Goal: Manage account settings

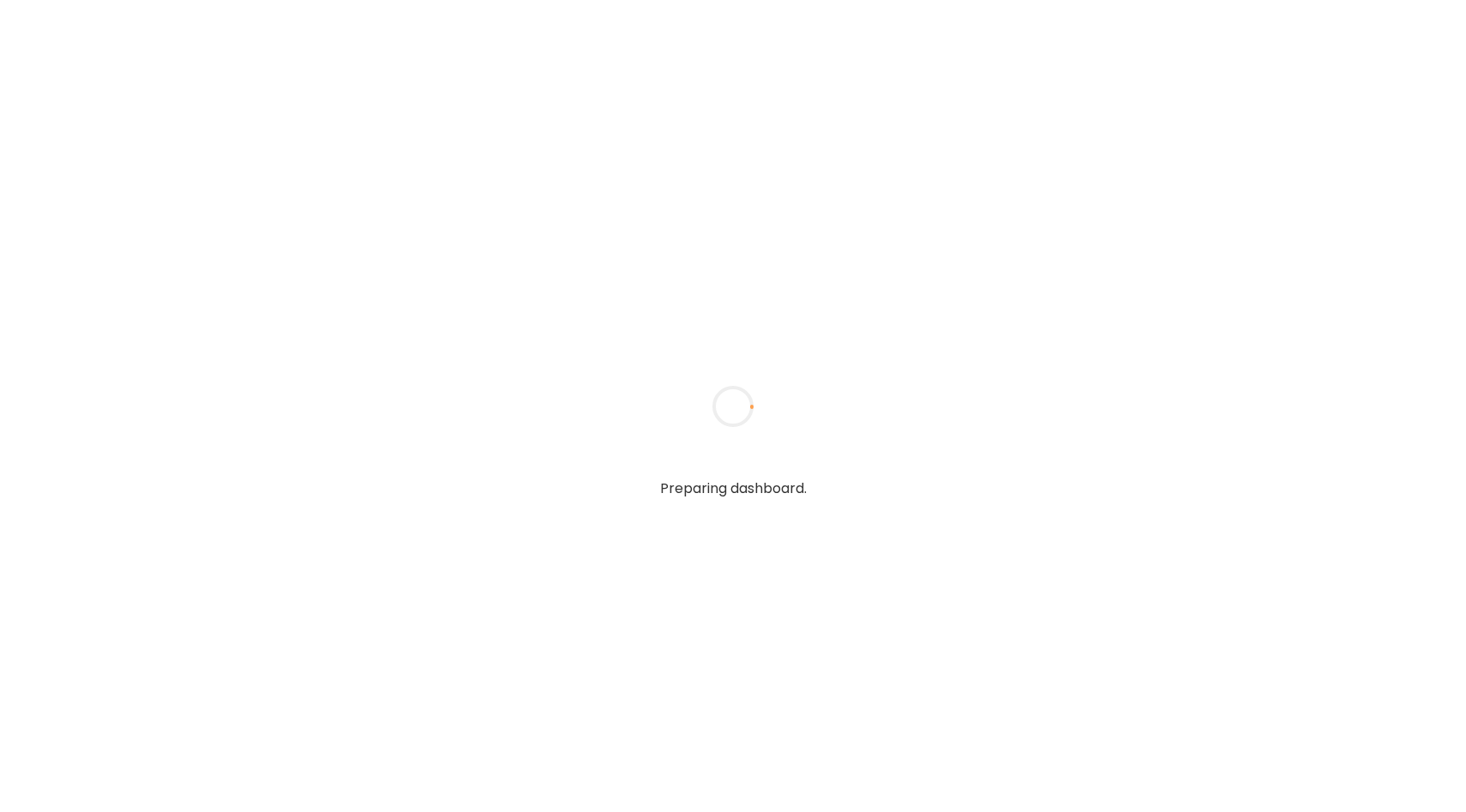
type input "**********"
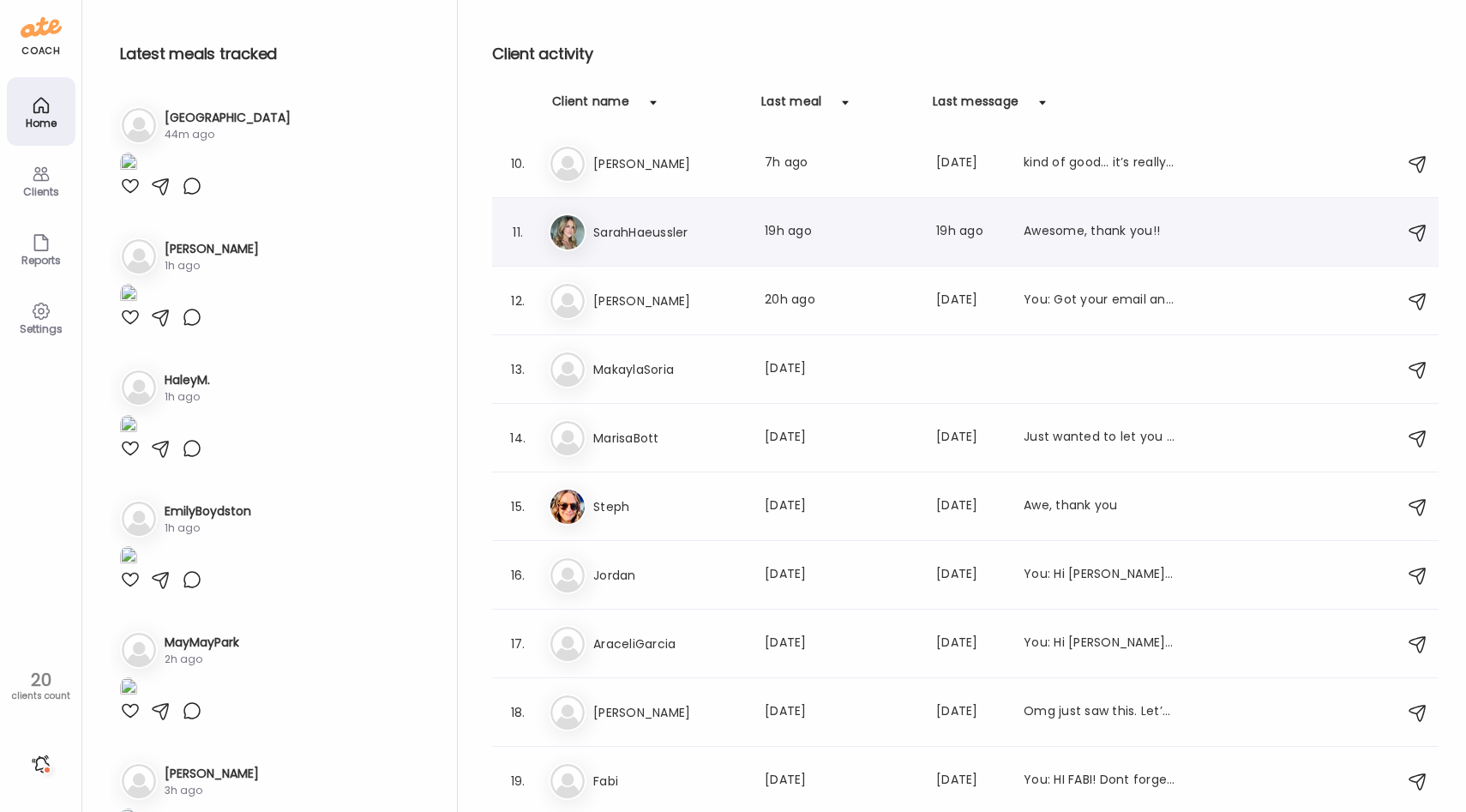
scroll to position [686, 0]
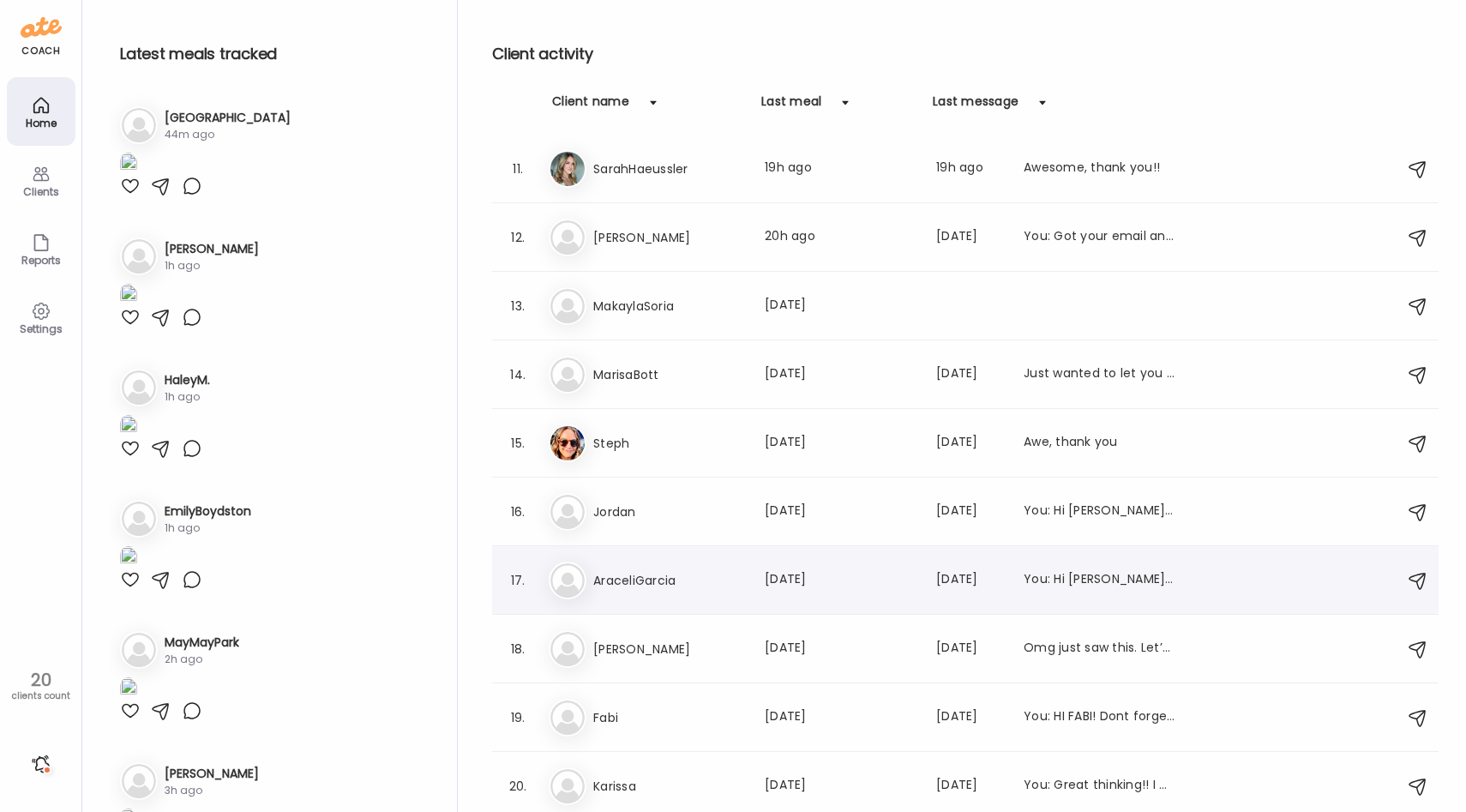
click at [663, 586] on h3 "AraceliGarcia" at bounding box center [669, 580] width 151 height 21
click at [692, 448] on div at bounding box center [733, 406] width 82 height 82
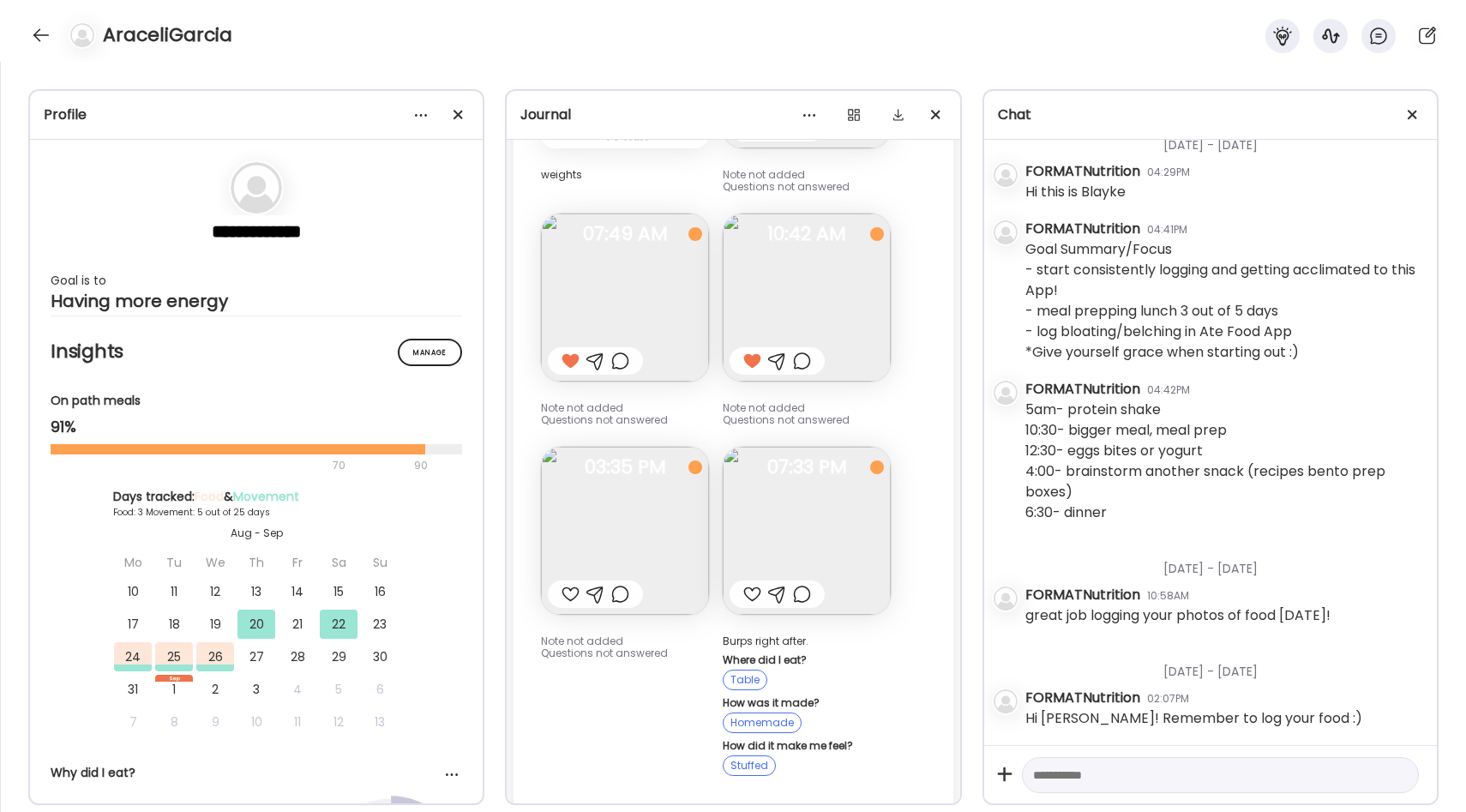
scroll to position [1440, 0]
click at [818, 556] on img at bounding box center [806, 531] width 168 height 168
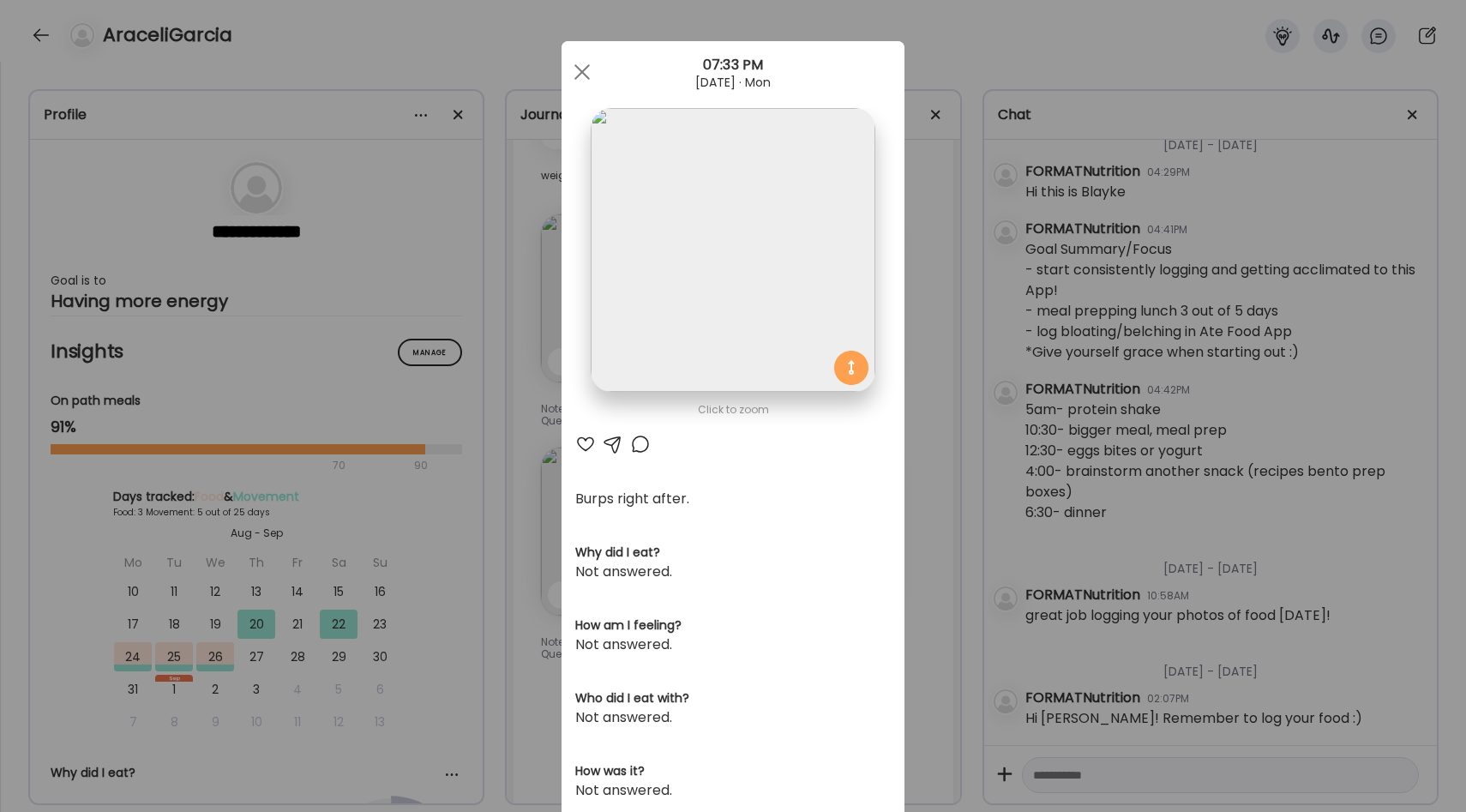
click at [950, 469] on div "Ate Coach Dashboard Wahoo! It’s official Take a moment to set up your Coach Pro…" at bounding box center [733, 406] width 1466 height 812
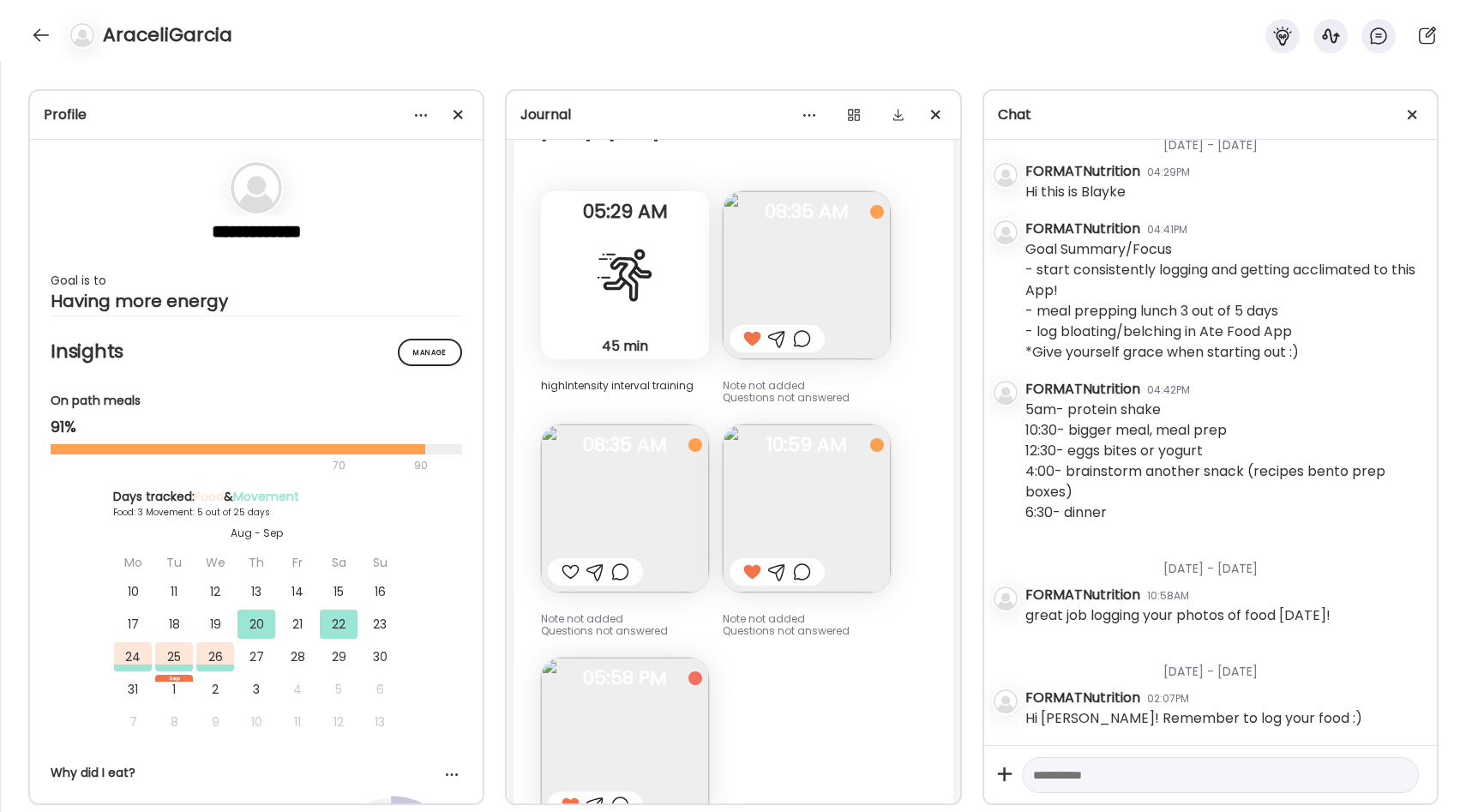
scroll to position [3020, 0]
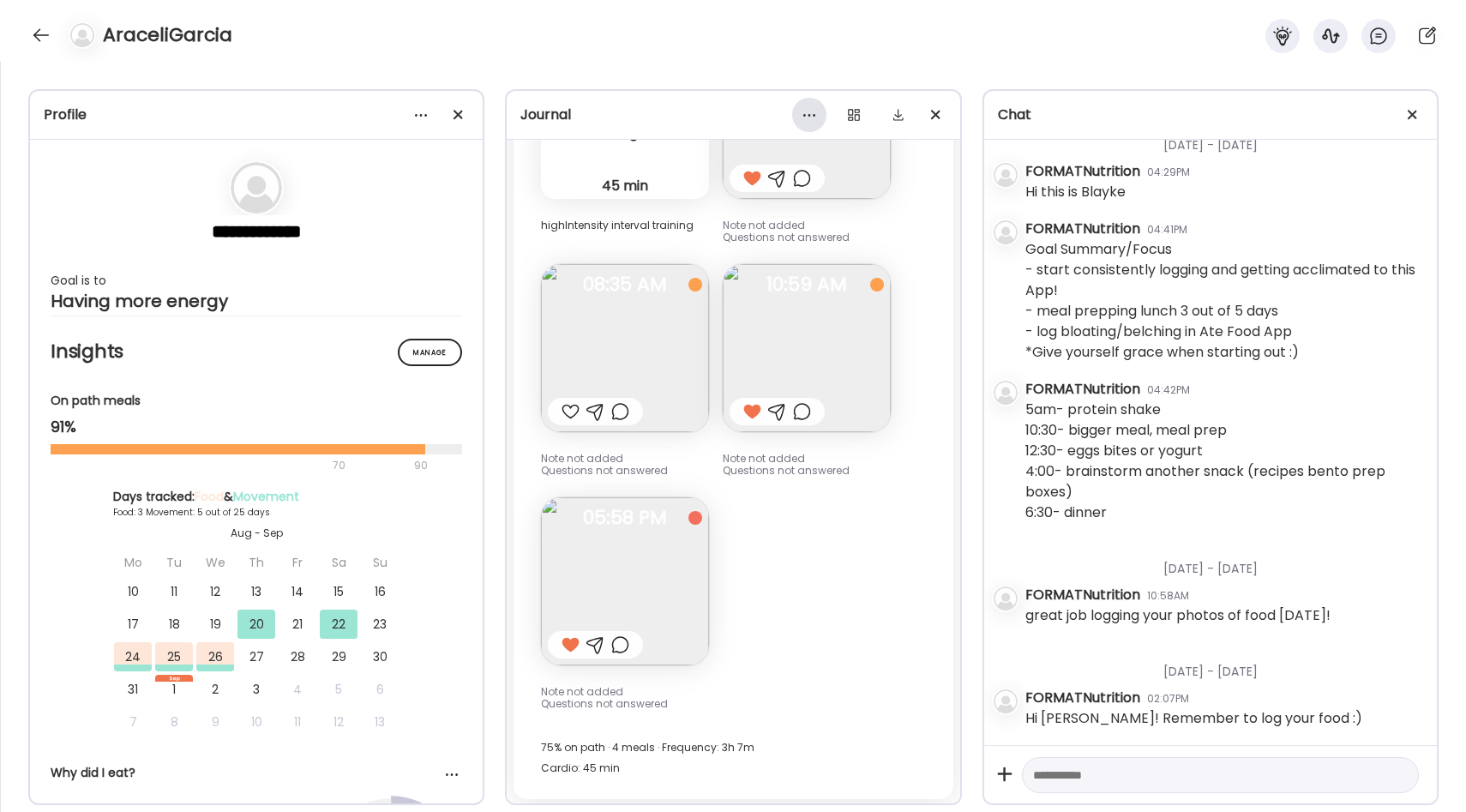
click at [793, 111] on div at bounding box center [809, 115] width 34 height 34
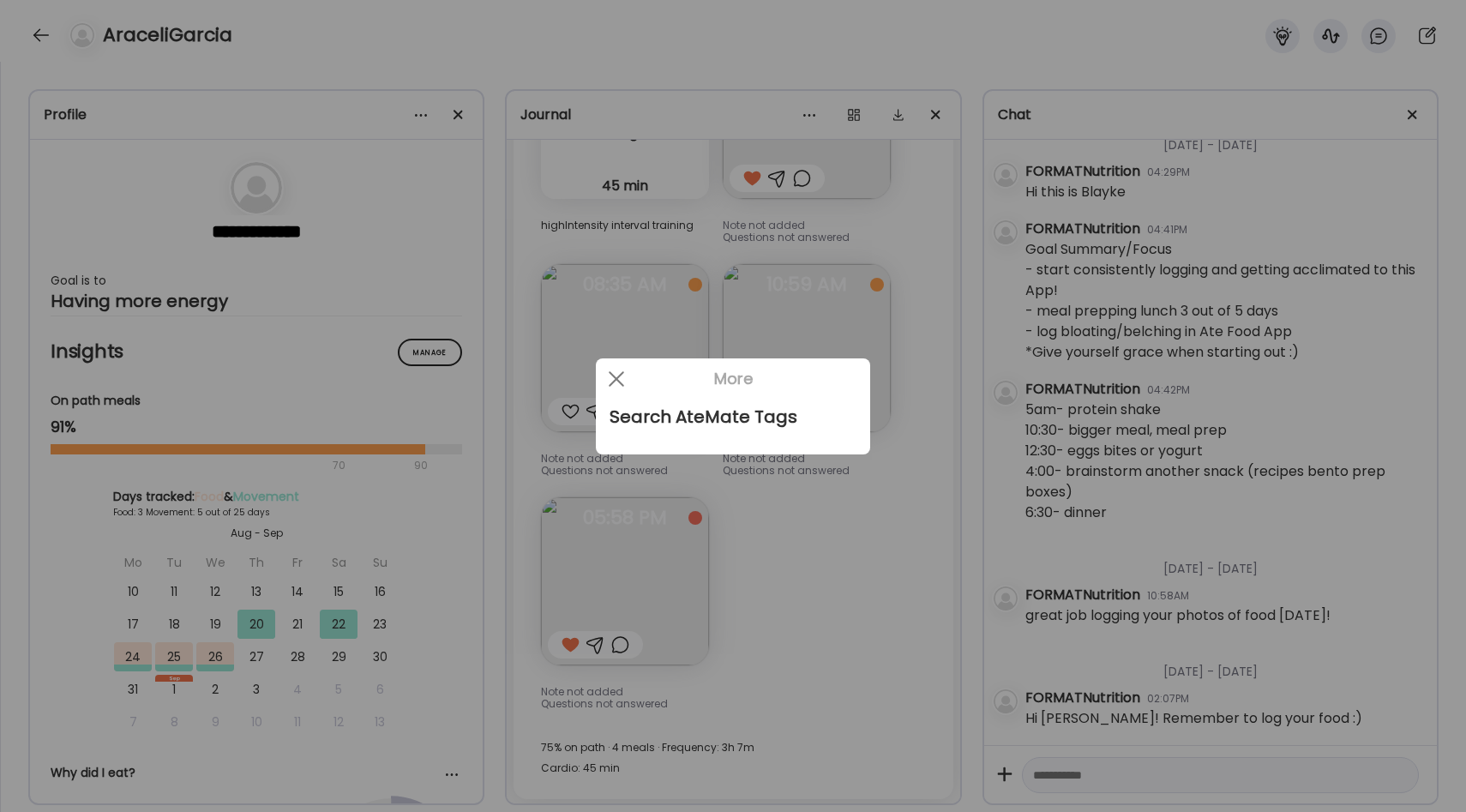
click at [935, 91] on div at bounding box center [733, 406] width 1466 height 812
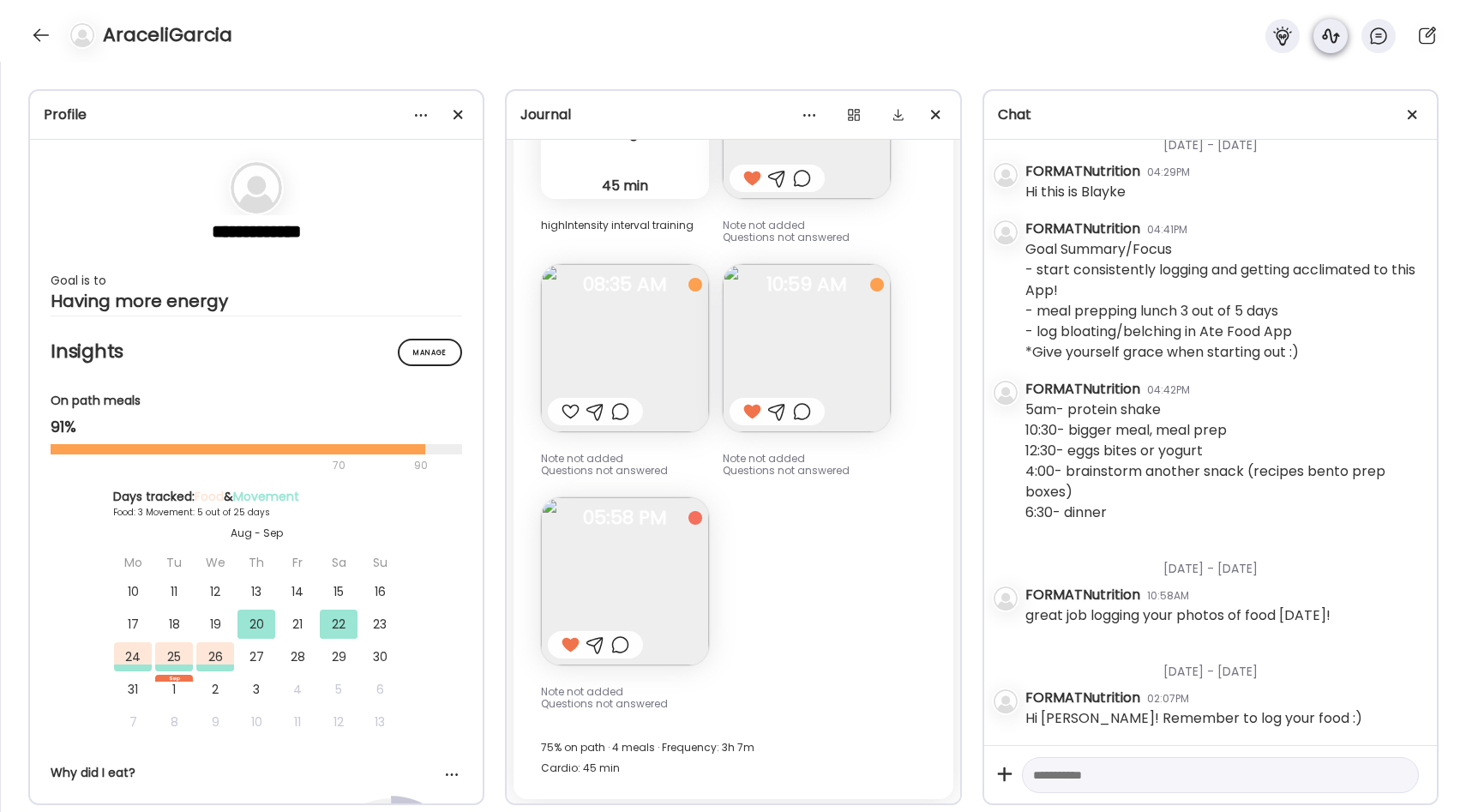
click at [1339, 33] on icon at bounding box center [1330, 35] width 21 height 21
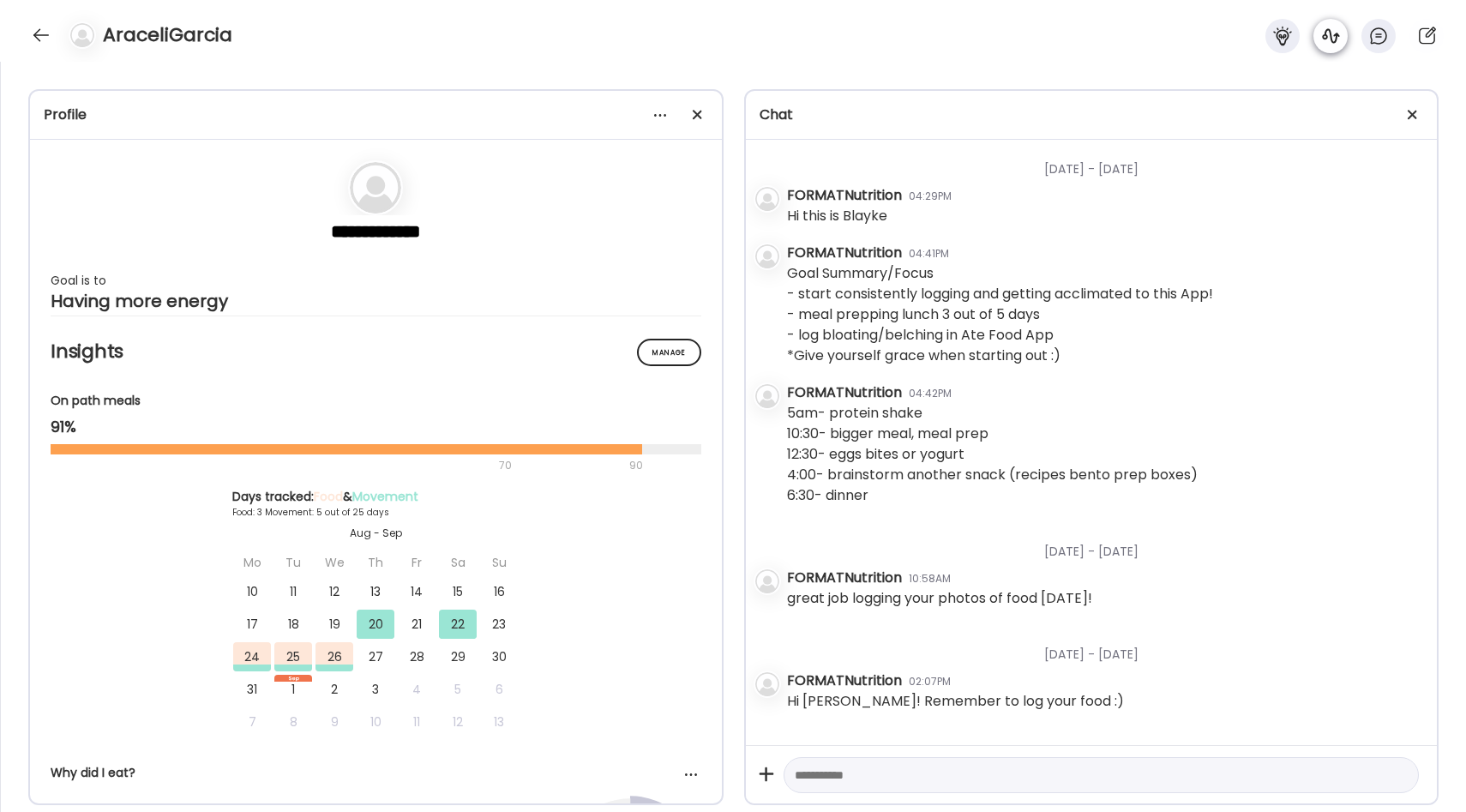
scroll to position [0, 0]
click at [1334, 37] on icon at bounding box center [1330, 35] width 21 height 21
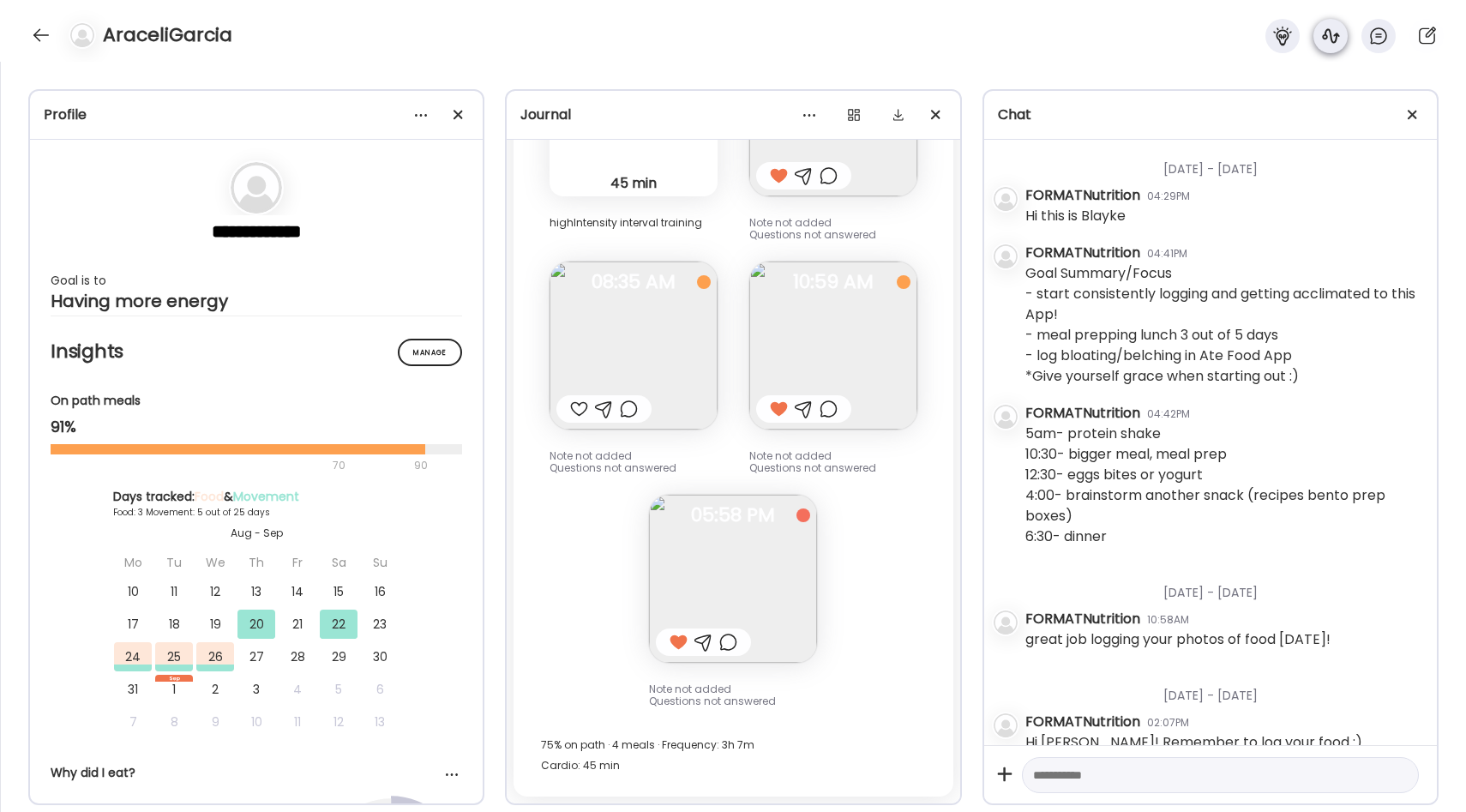
scroll to position [3020, 0]
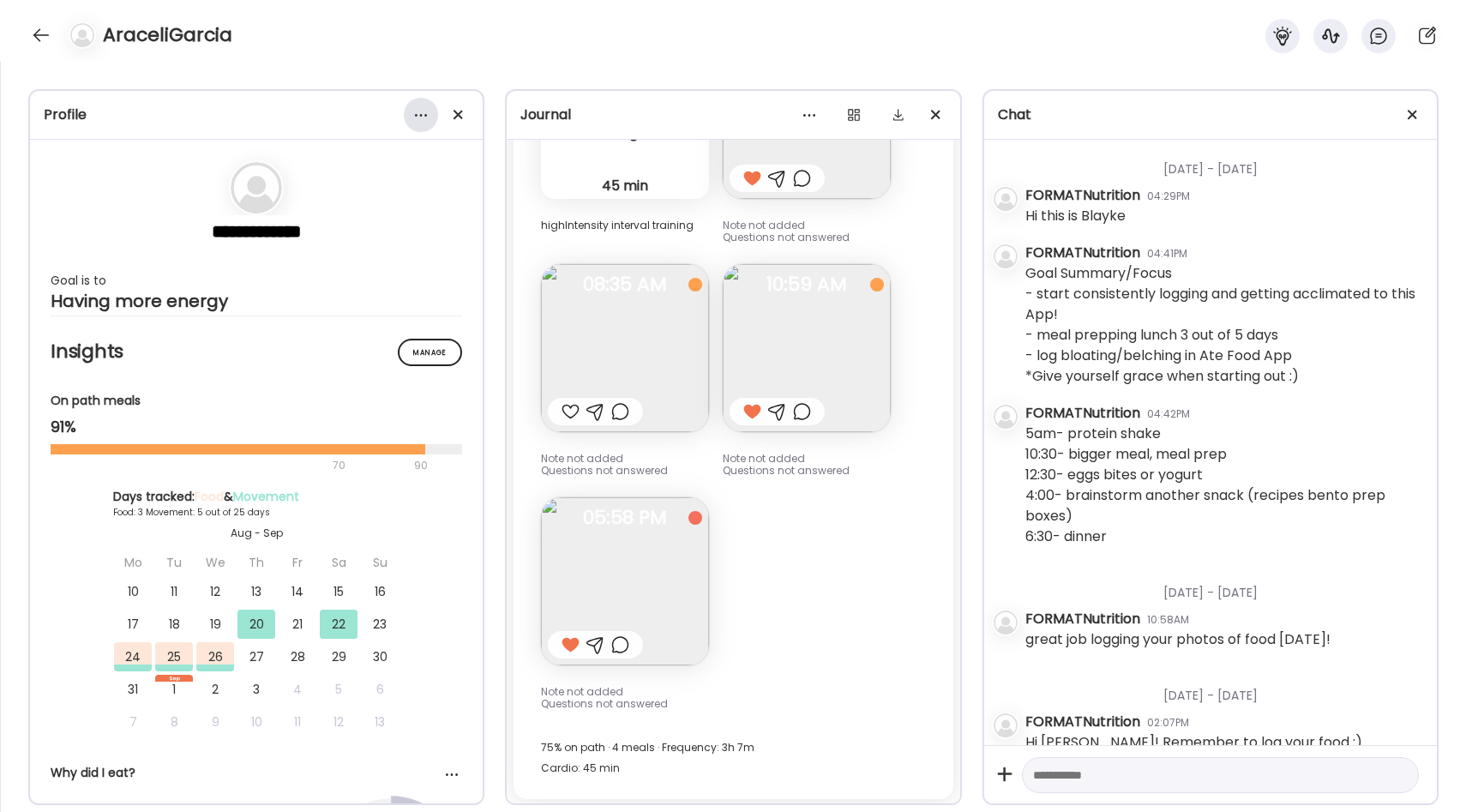
click at [427, 118] on div at bounding box center [420, 115] width 34 height 34
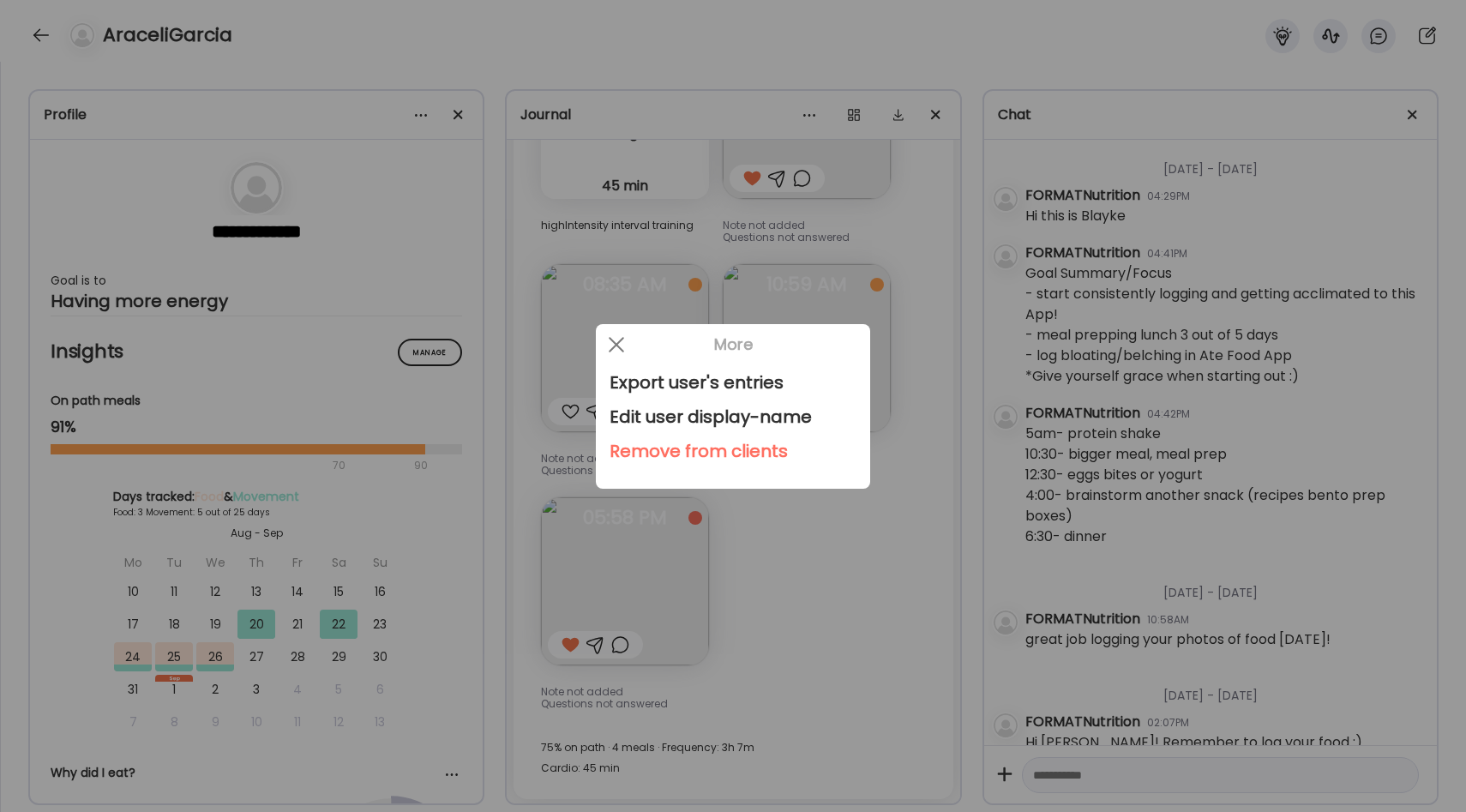
click at [544, 82] on div at bounding box center [733, 406] width 1466 height 812
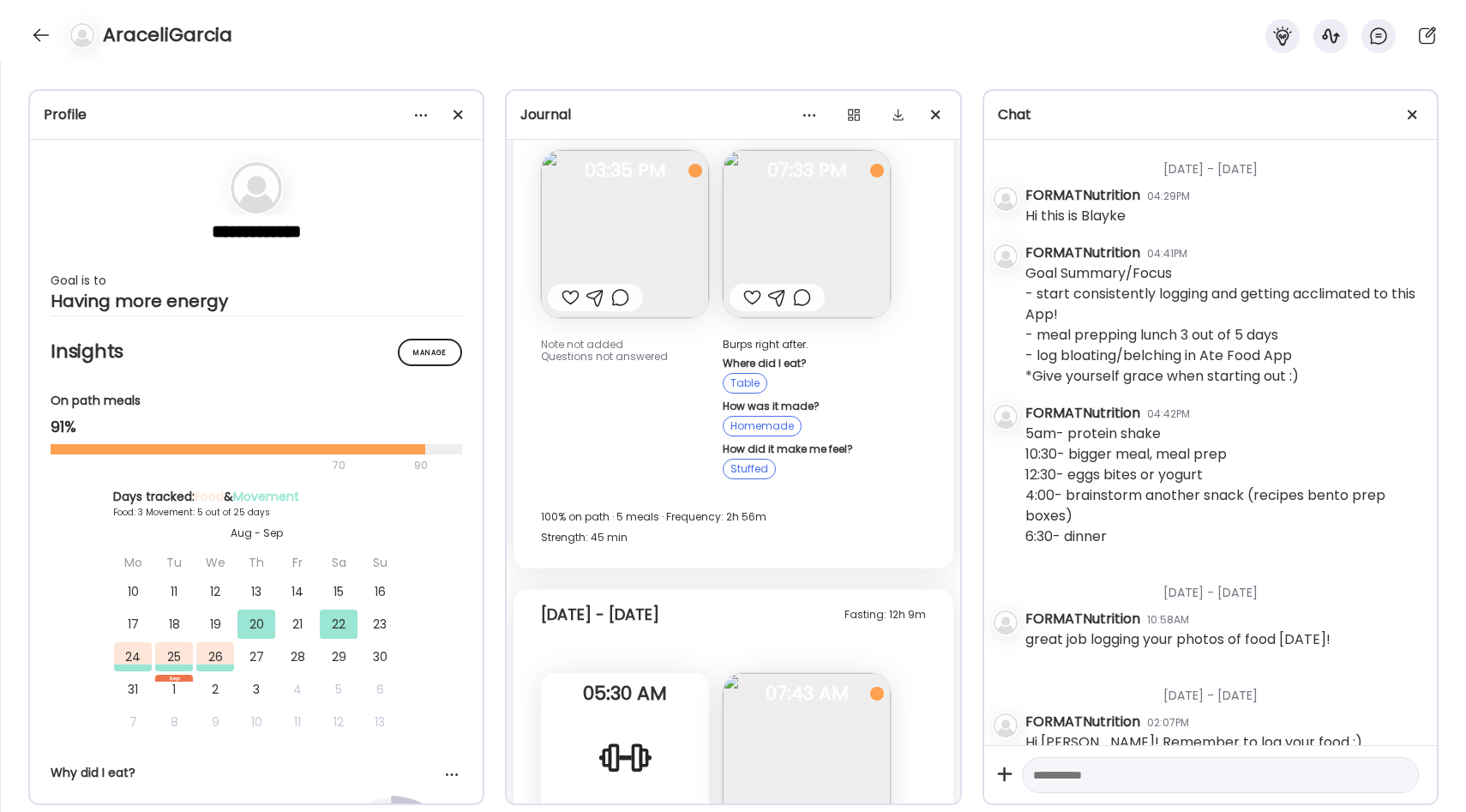
scroll to position [1710, 0]
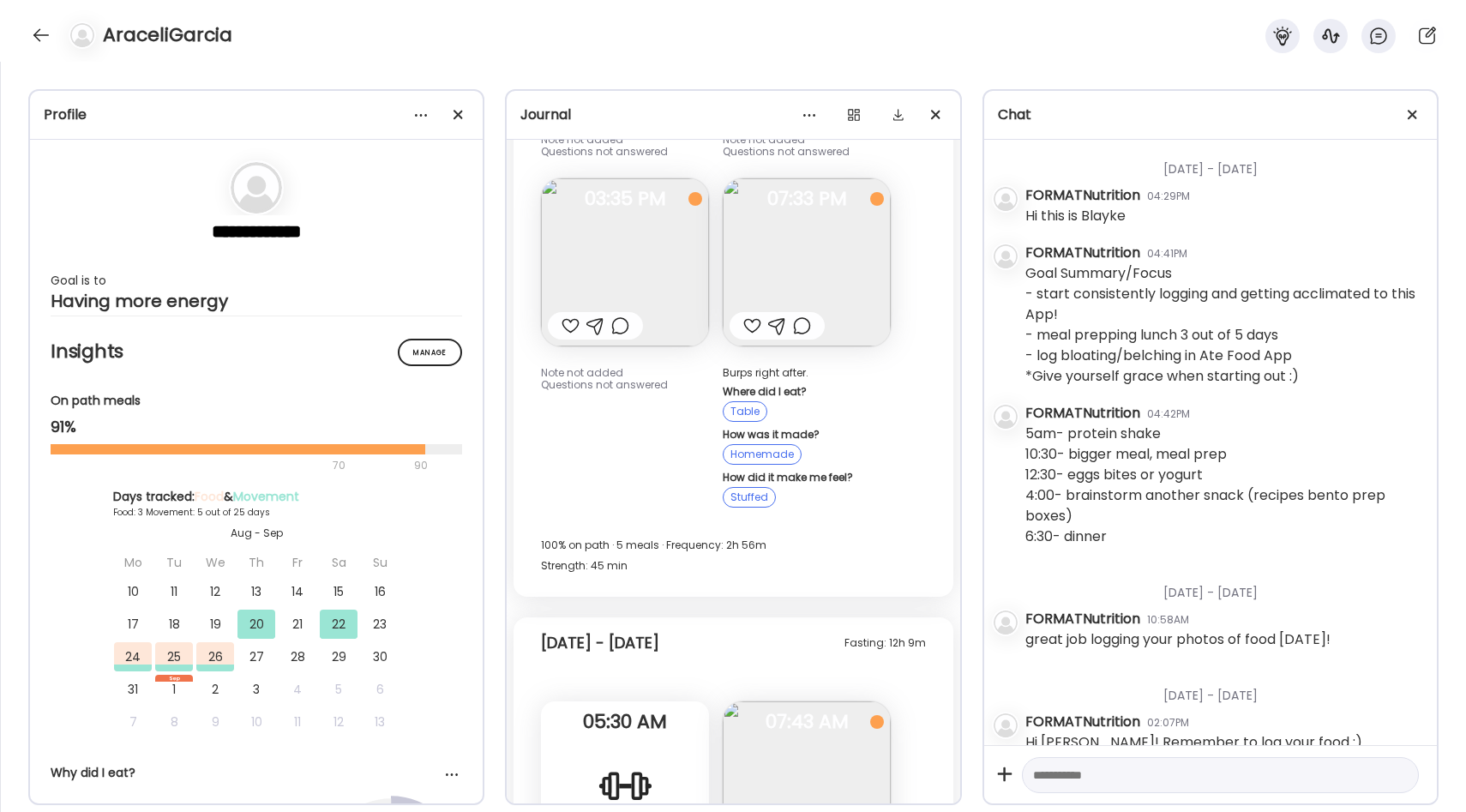
click at [829, 270] on img at bounding box center [806, 262] width 168 height 168
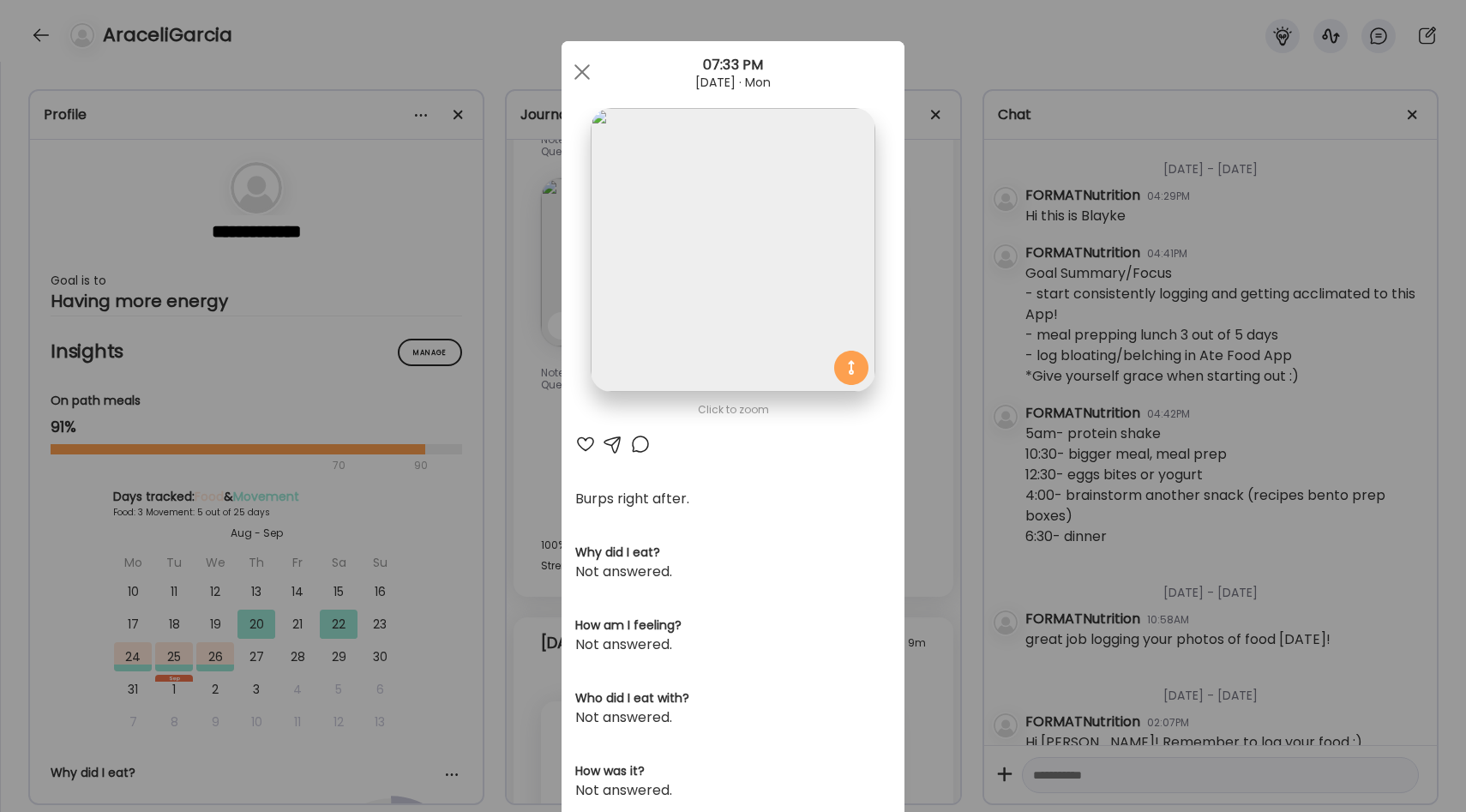
click at [930, 296] on div "Ate Coach Dashboard Wahoo! It’s official Take a moment to set up your Coach Pro…" at bounding box center [733, 406] width 1466 height 812
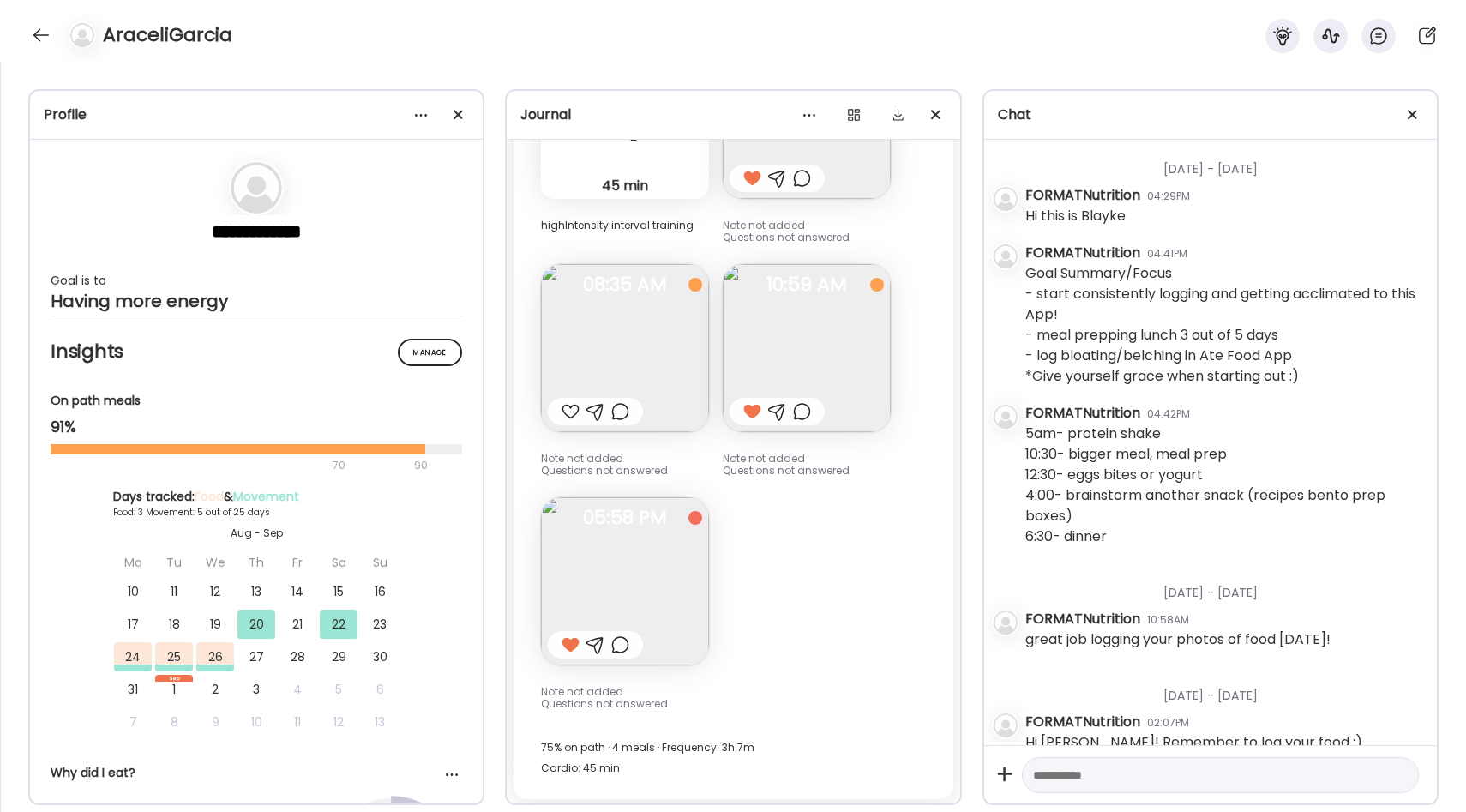
scroll to position [2980, 0]
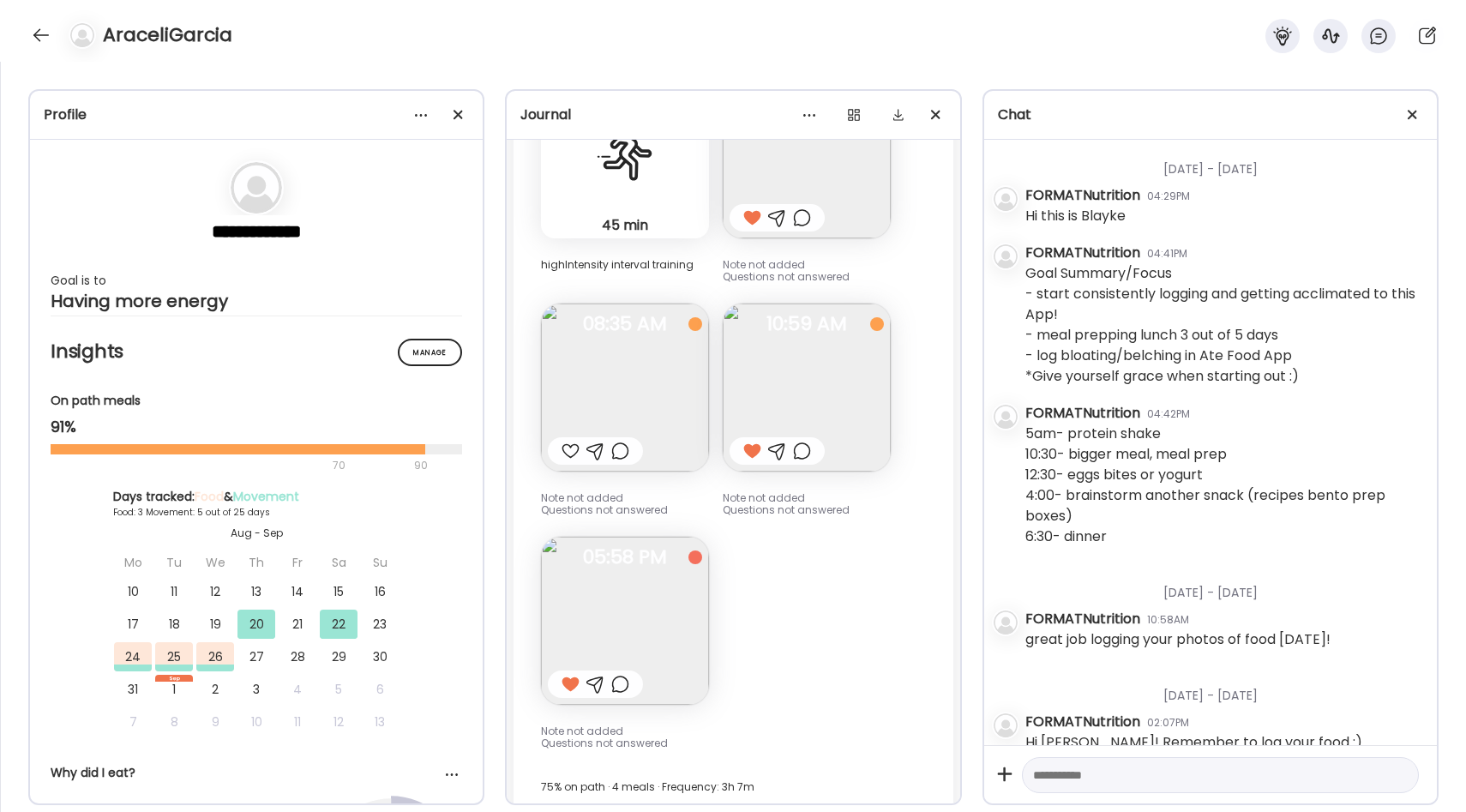
click at [661, 408] on img at bounding box center [624, 387] width 168 height 168
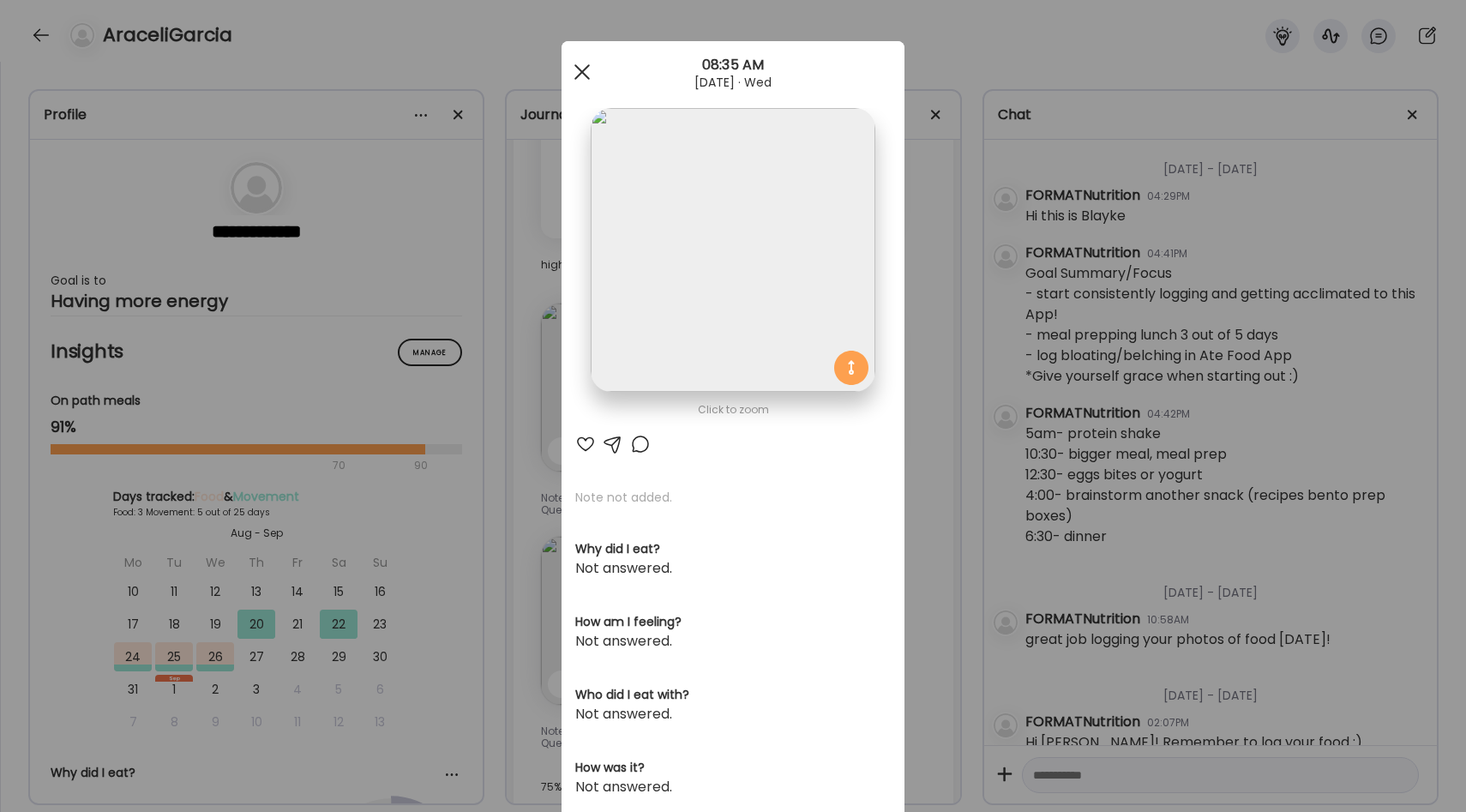
click at [584, 71] on span at bounding box center [582, 72] width 16 height 16
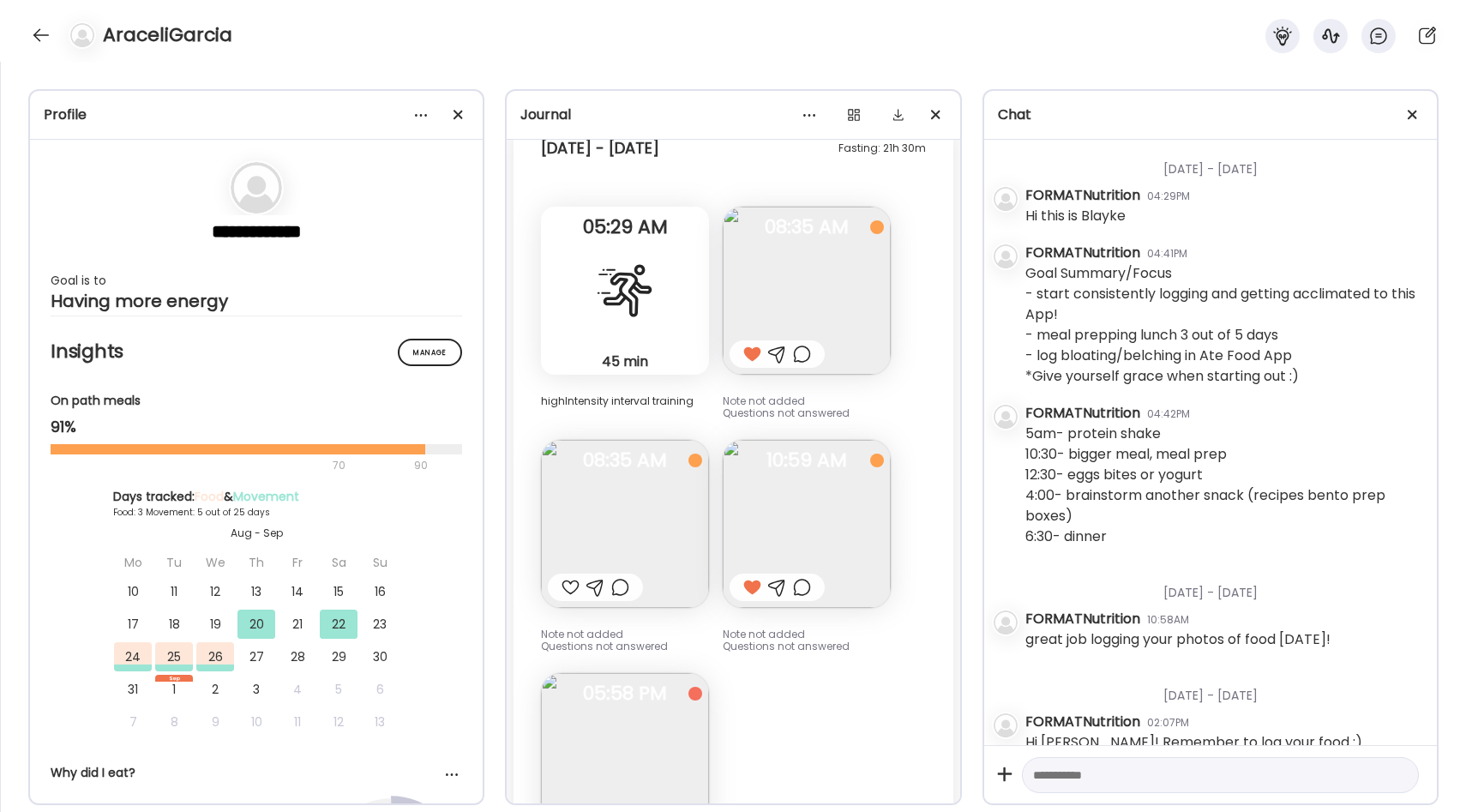
scroll to position [2829, 0]
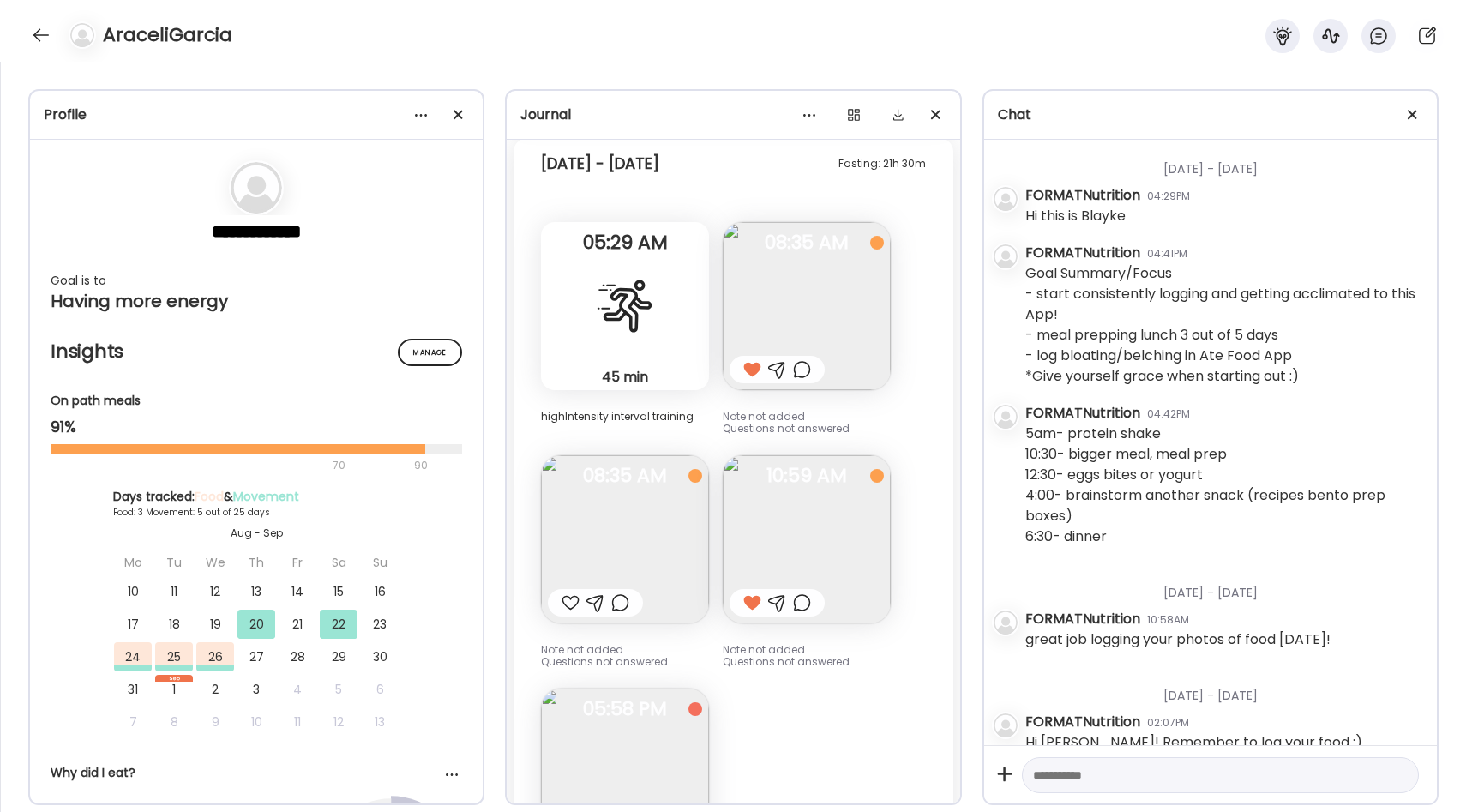
click at [788, 307] on img at bounding box center [806, 305] width 168 height 168
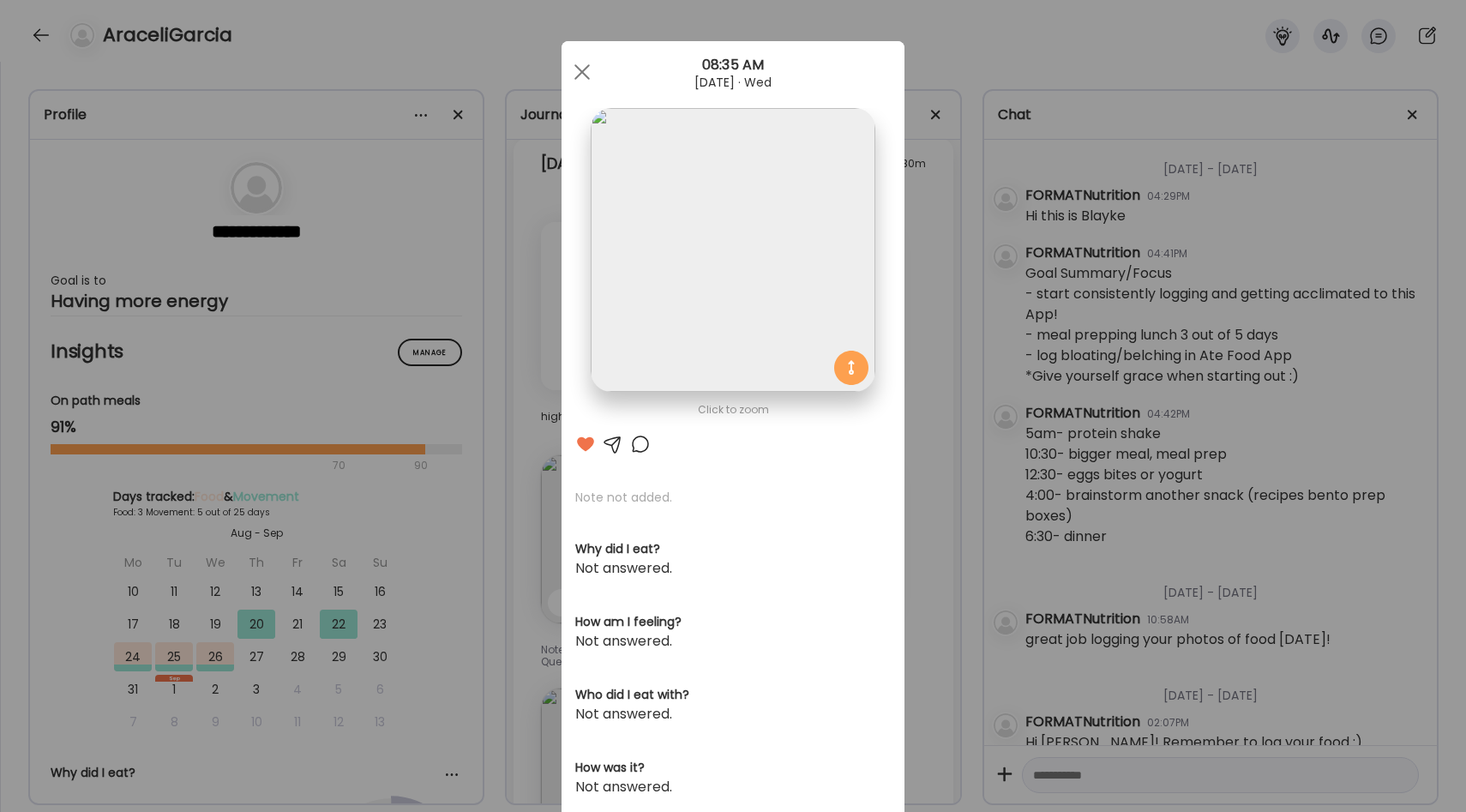
click at [965, 355] on div "Ate Coach Dashboard Wahoo! It’s official Take a moment to set up your Coach Pro…" at bounding box center [733, 406] width 1466 height 812
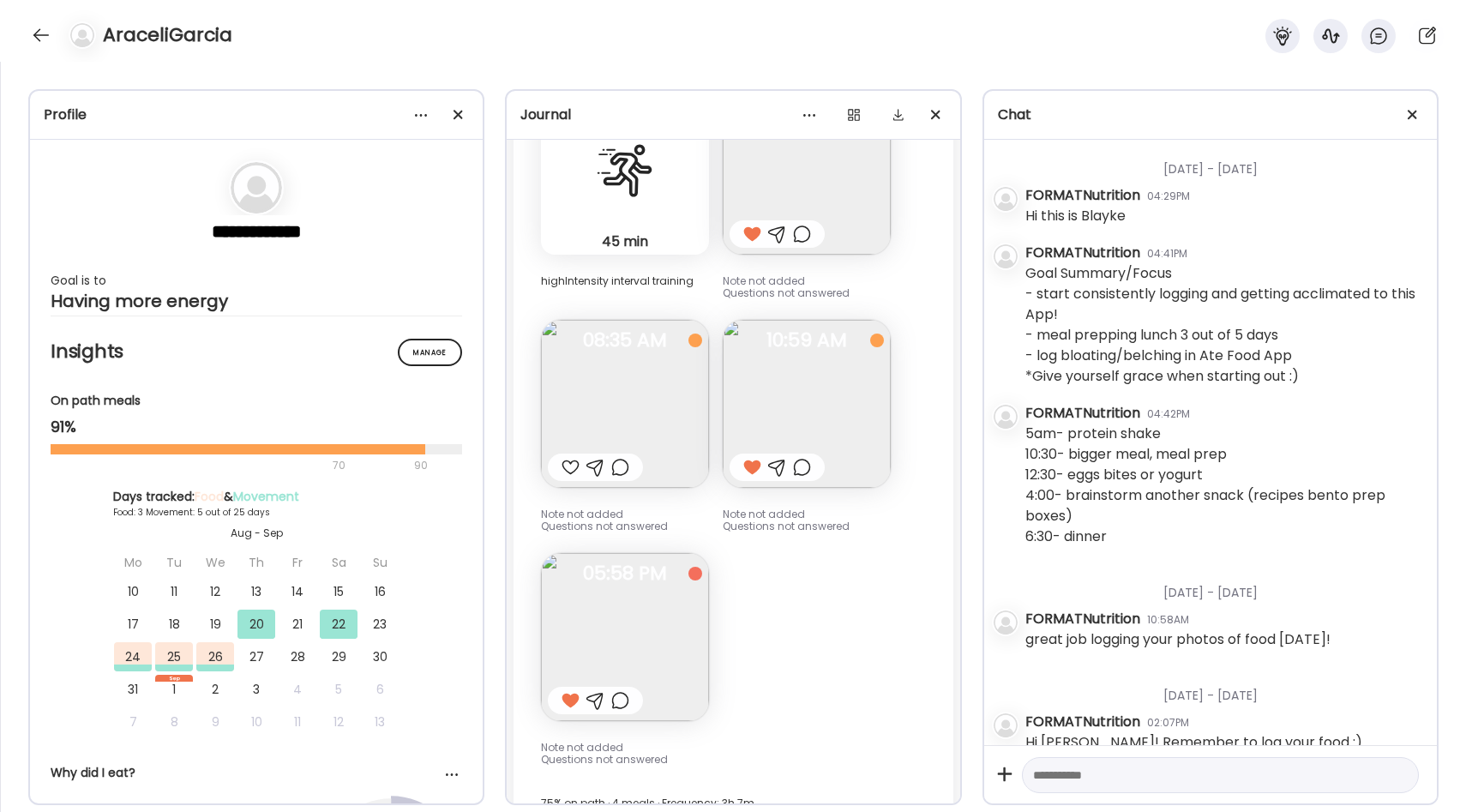
scroll to position [2988, 0]
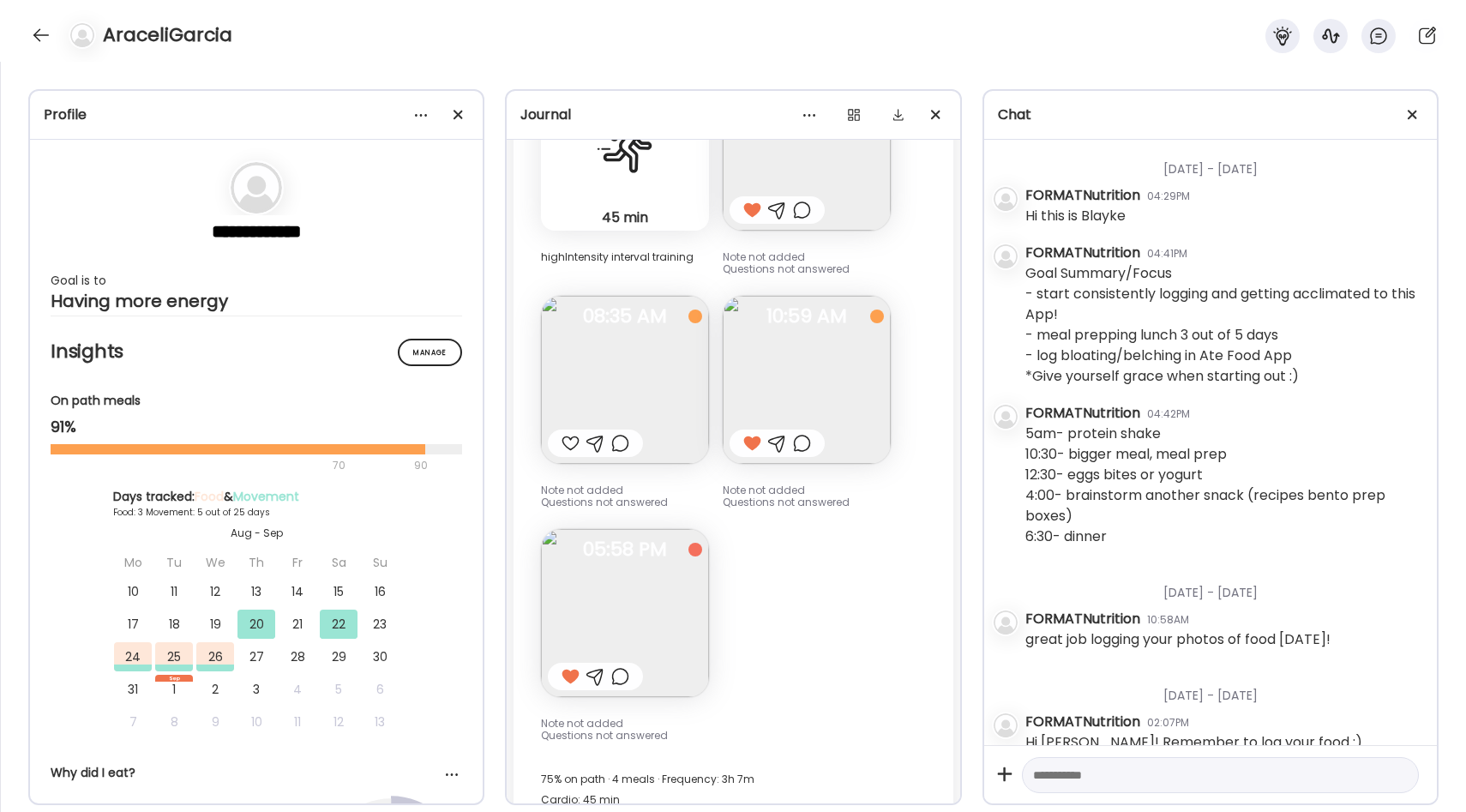
click at [636, 414] on img at bounding box center [624, 379] width 168 height 168
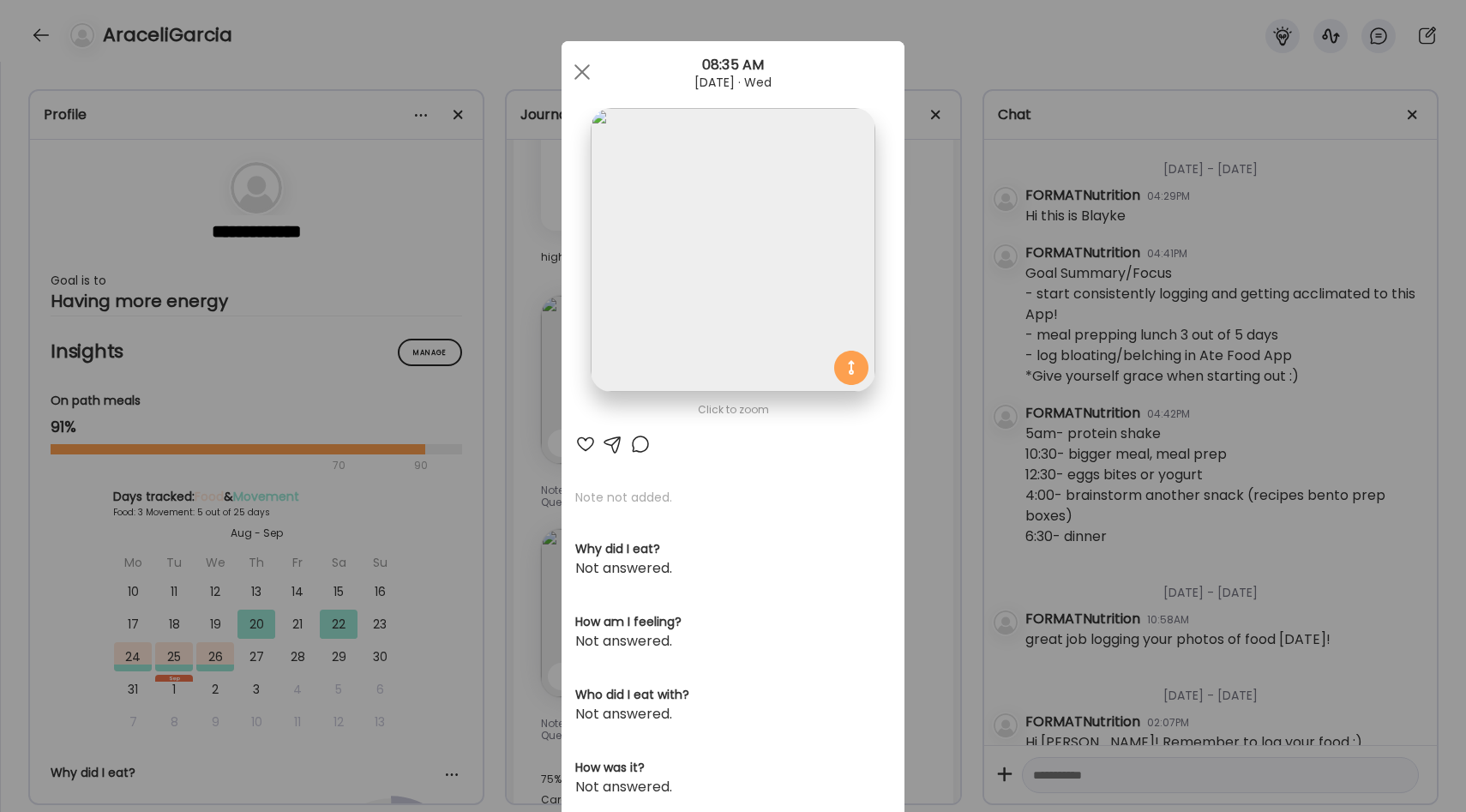
click at [944, 374] on div "Ate Coach Dashboard Wahoo! It’s official Take a moment to set up your Coach Pro…" at bounding box center [733, 406] width 1466 height 812
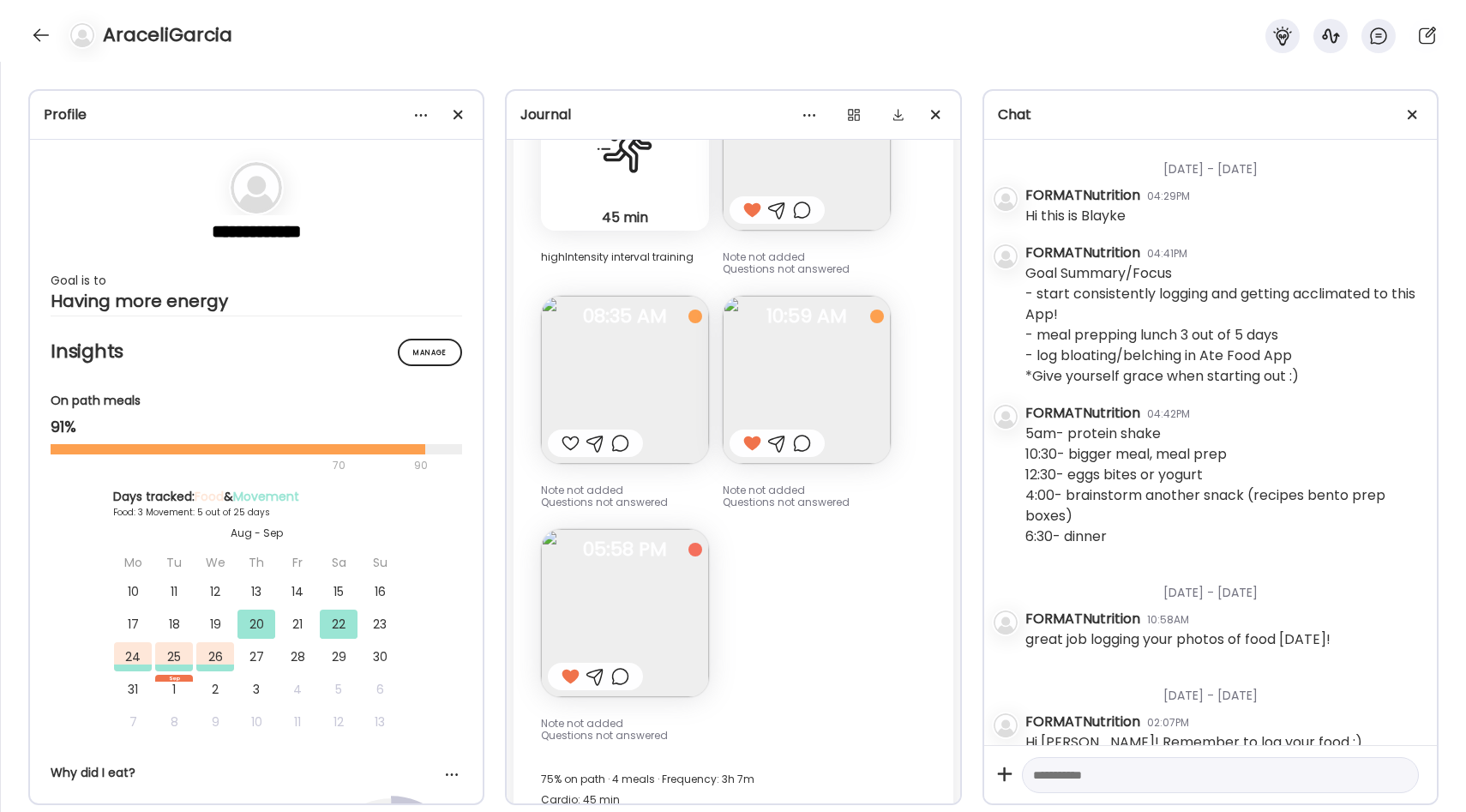
click at [864, 374] on img at bounding box center [806, 379] width 168 height 168
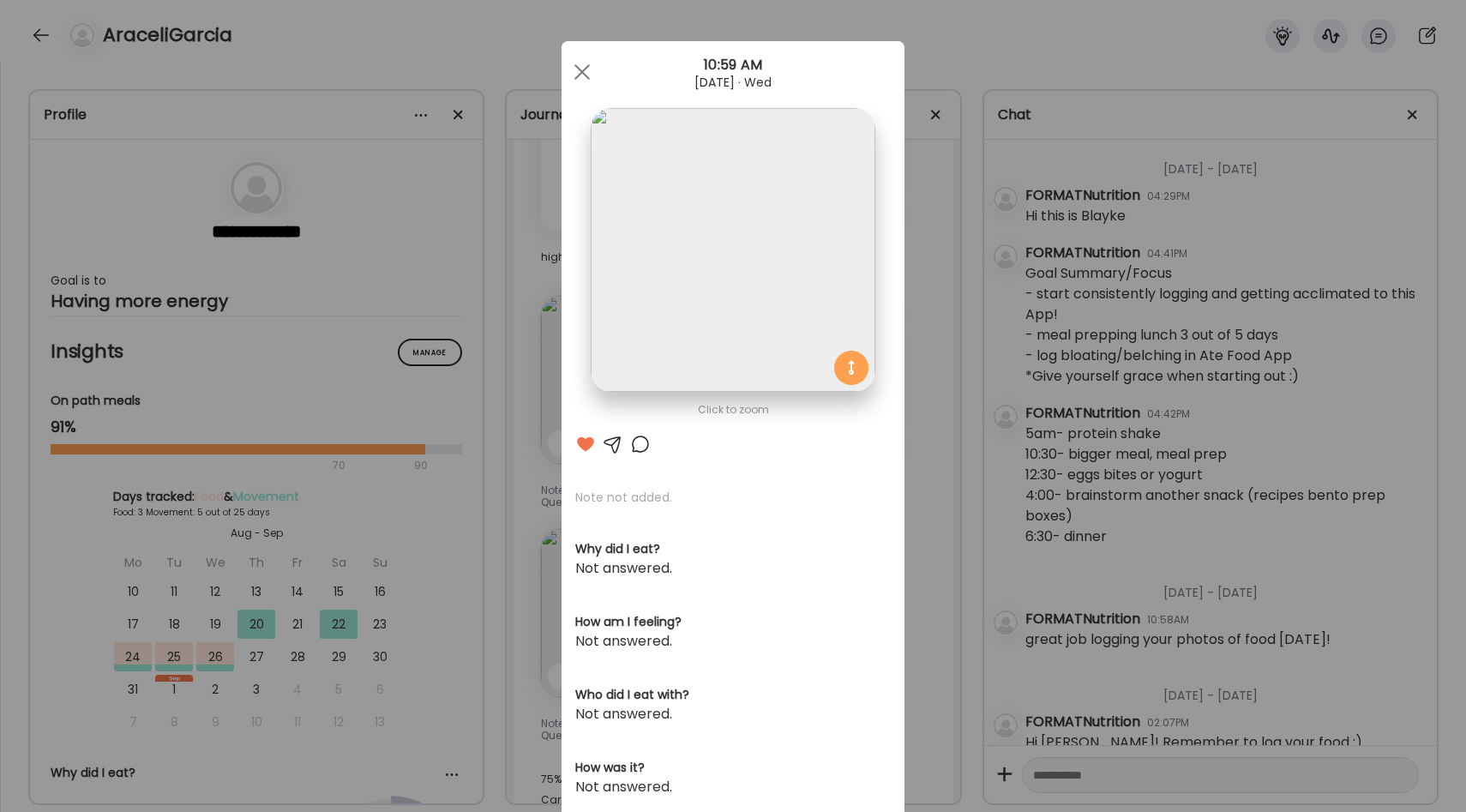
click at [914, 244] on div "Ate Coach Dashboard Wahoo! It’s official Take a moment to set up your Coach Pro…" at bounding box center [733, 406] width 1466 height 812
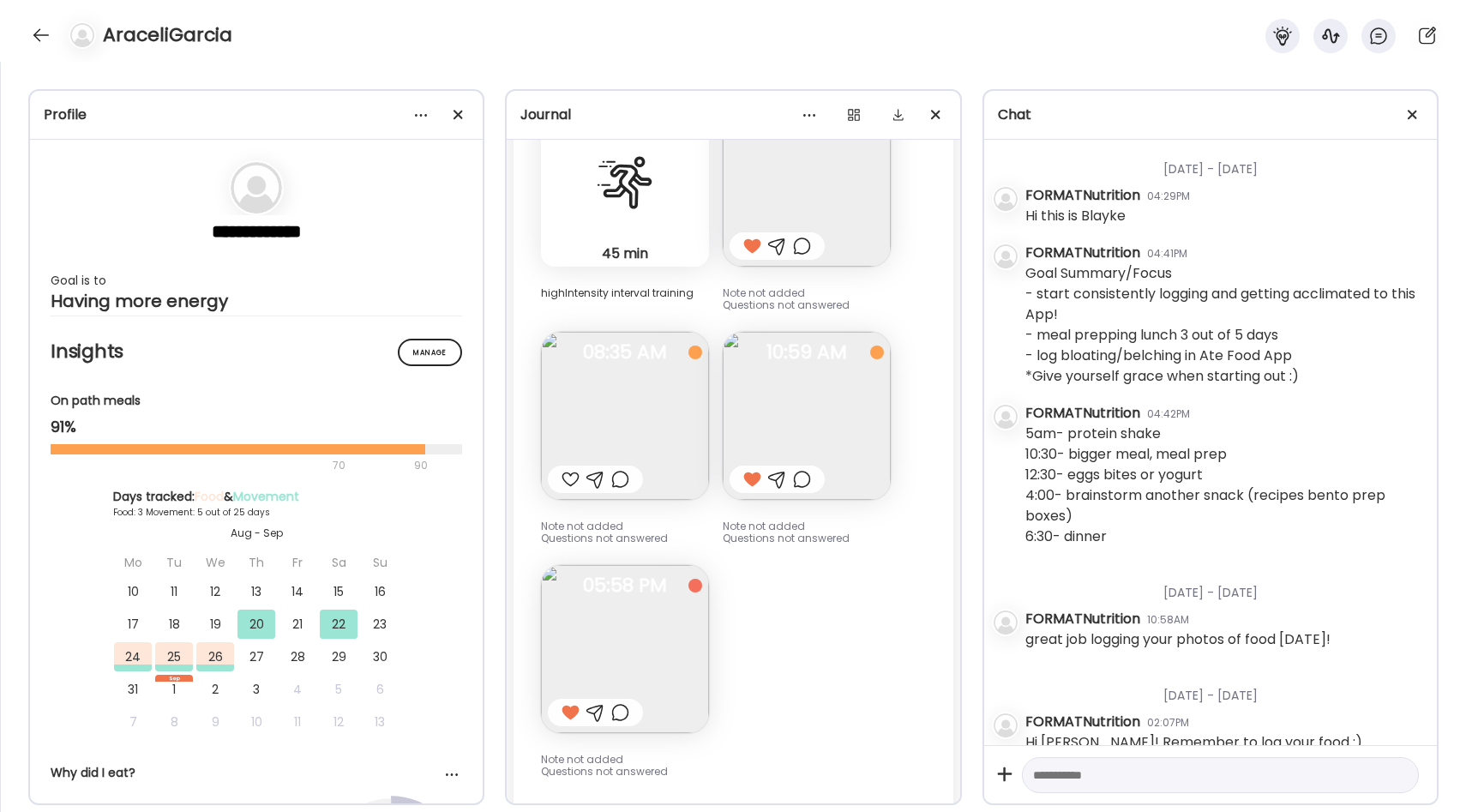
scroll to position [2942, 0]
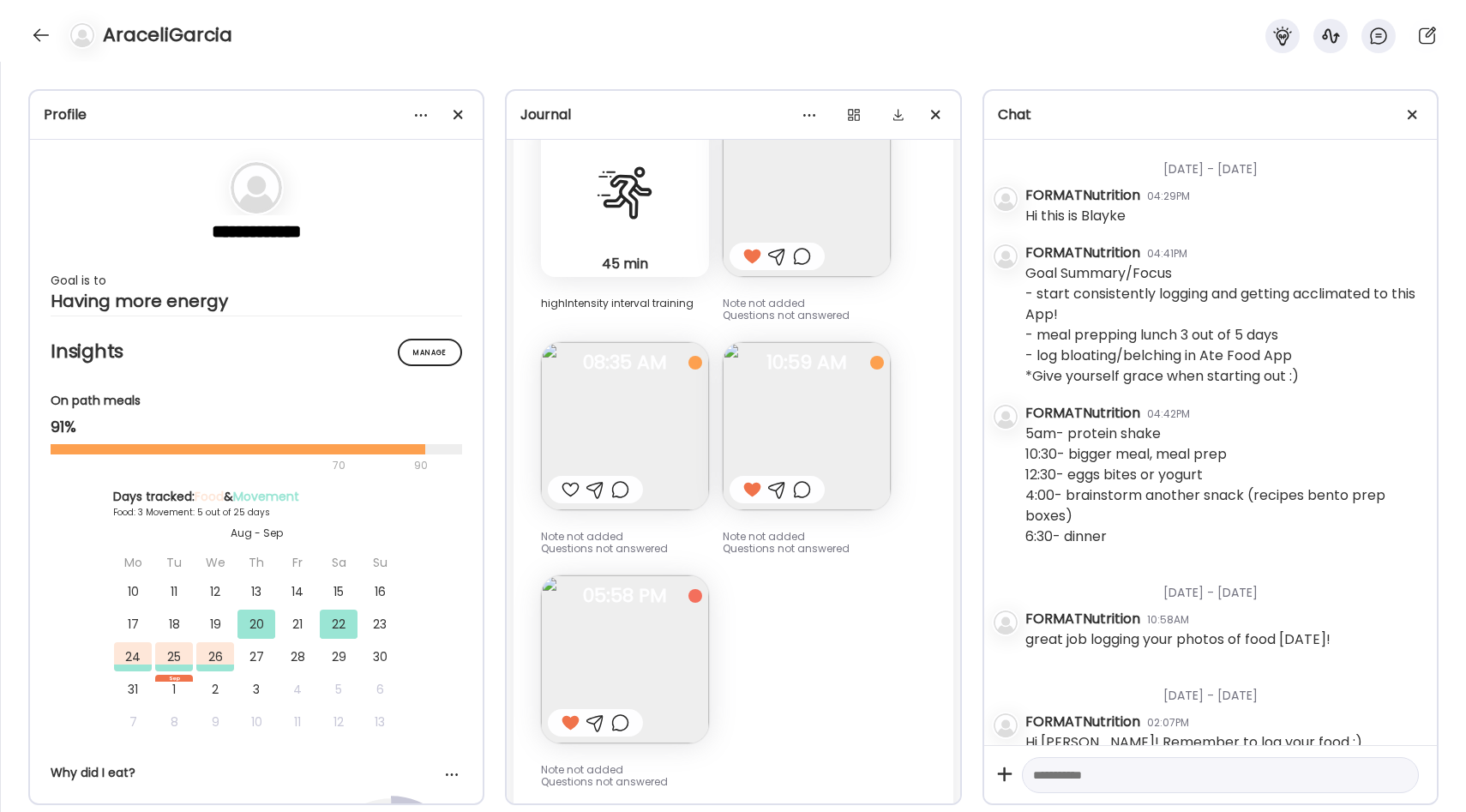
click at [797, 415] on img at bounding box center [806, 425] width 168 height 168
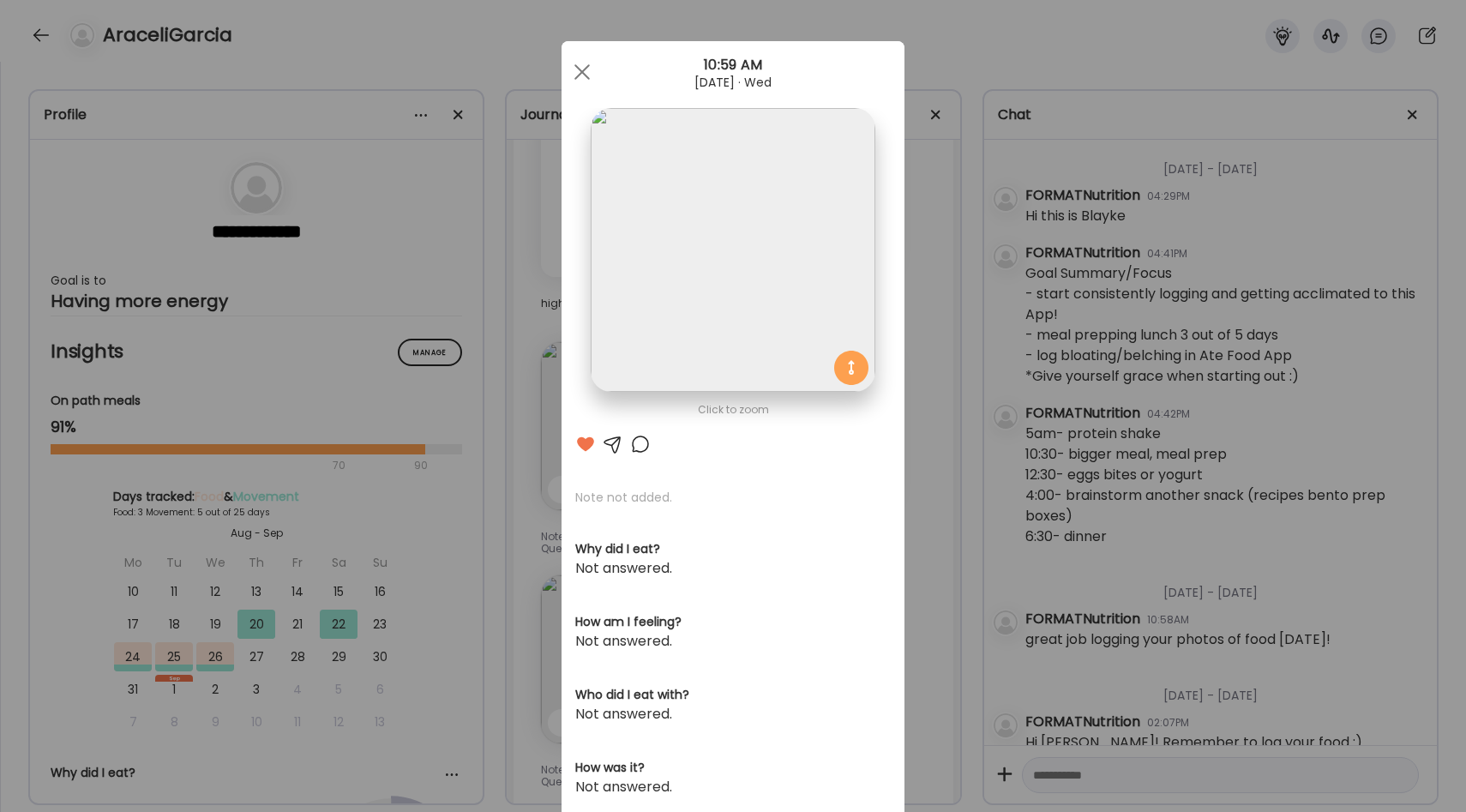
click at [935, 420] on div "Ate Coach Dashboard Wahoo! It’s official Take a moment to set up your Coach Pro…" at bounding box center [733, 406] width 1466 height 812
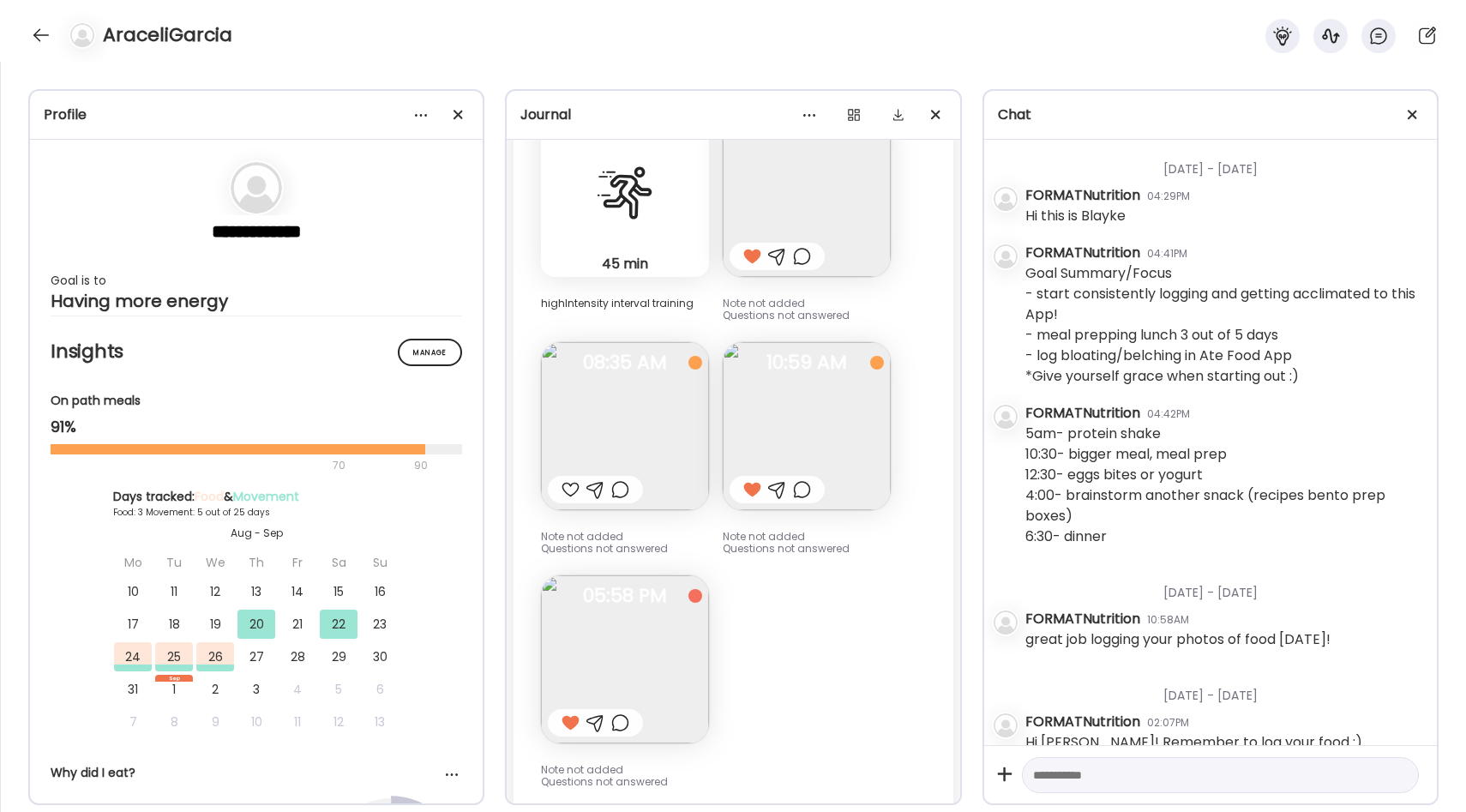
click at [608, 630] on img at bounding box center [624, 659] width 168 height 168
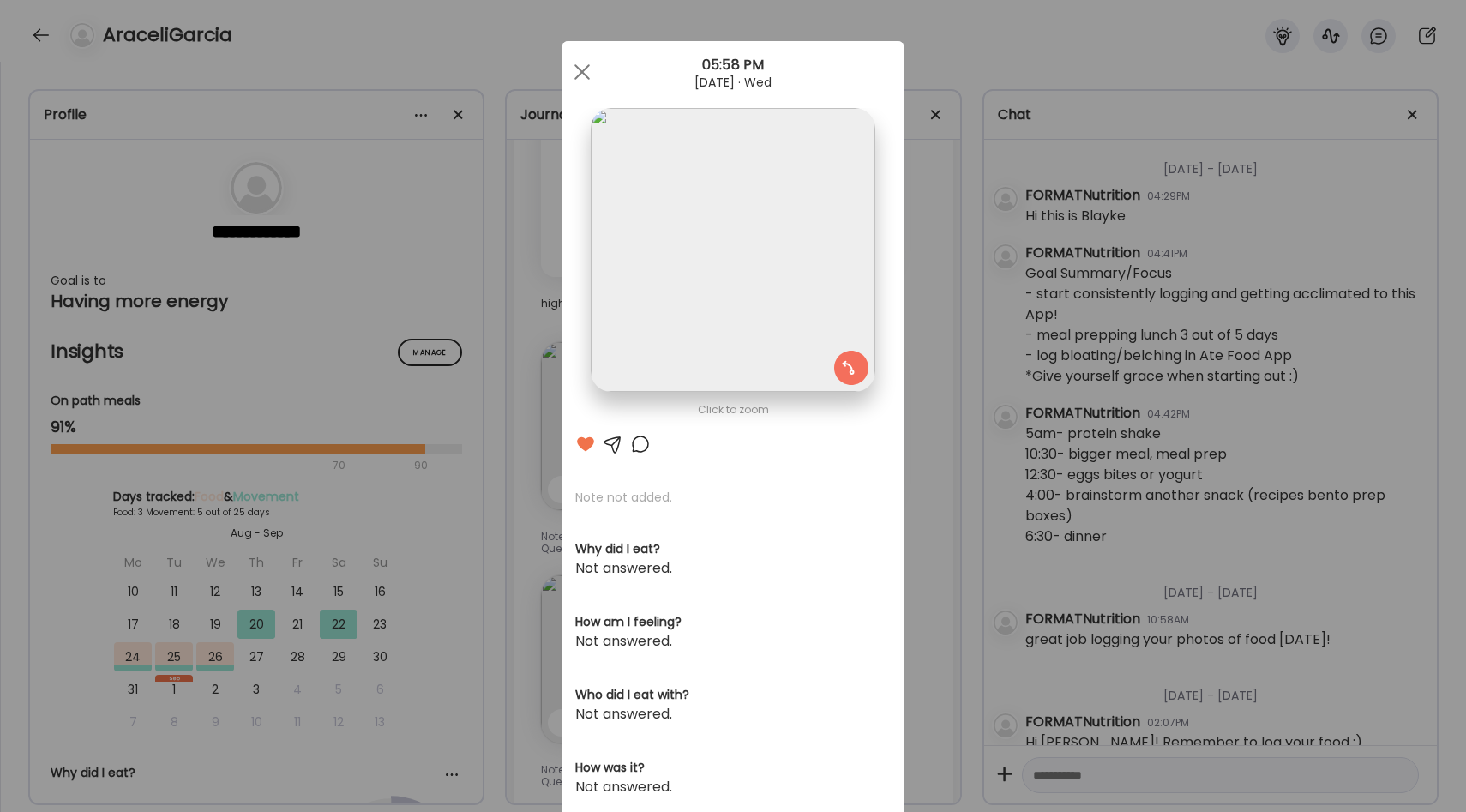
click at [936, 365] on div "Ate Coach Dashboard Wahoo! It’s official Take a moment to set up your Coach Pro…" at bounding box center [733, 406] width 1466 height 812
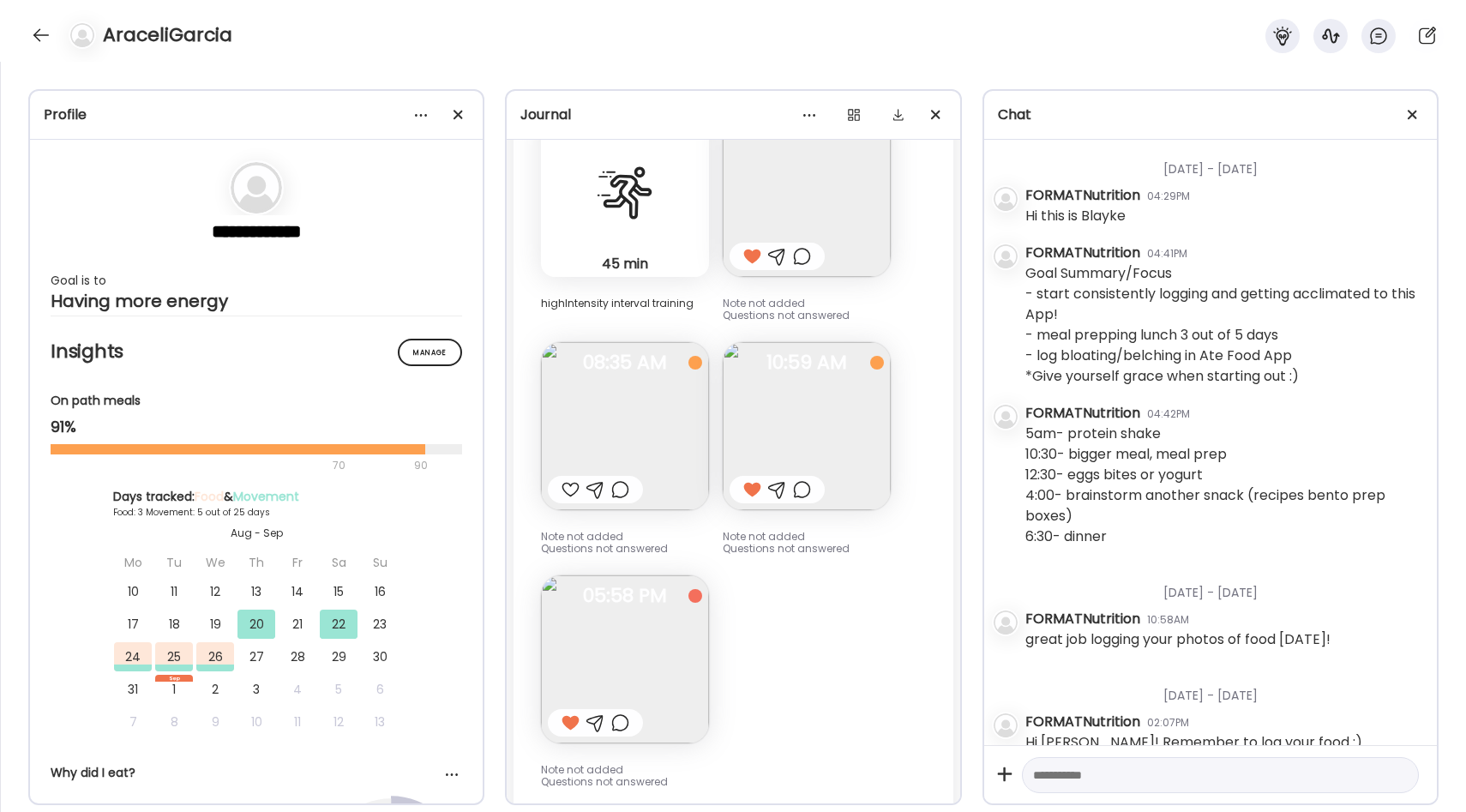
click at [656, 597] on span "05:58 PM" at bounding box center [624, 596] width 168 height 16
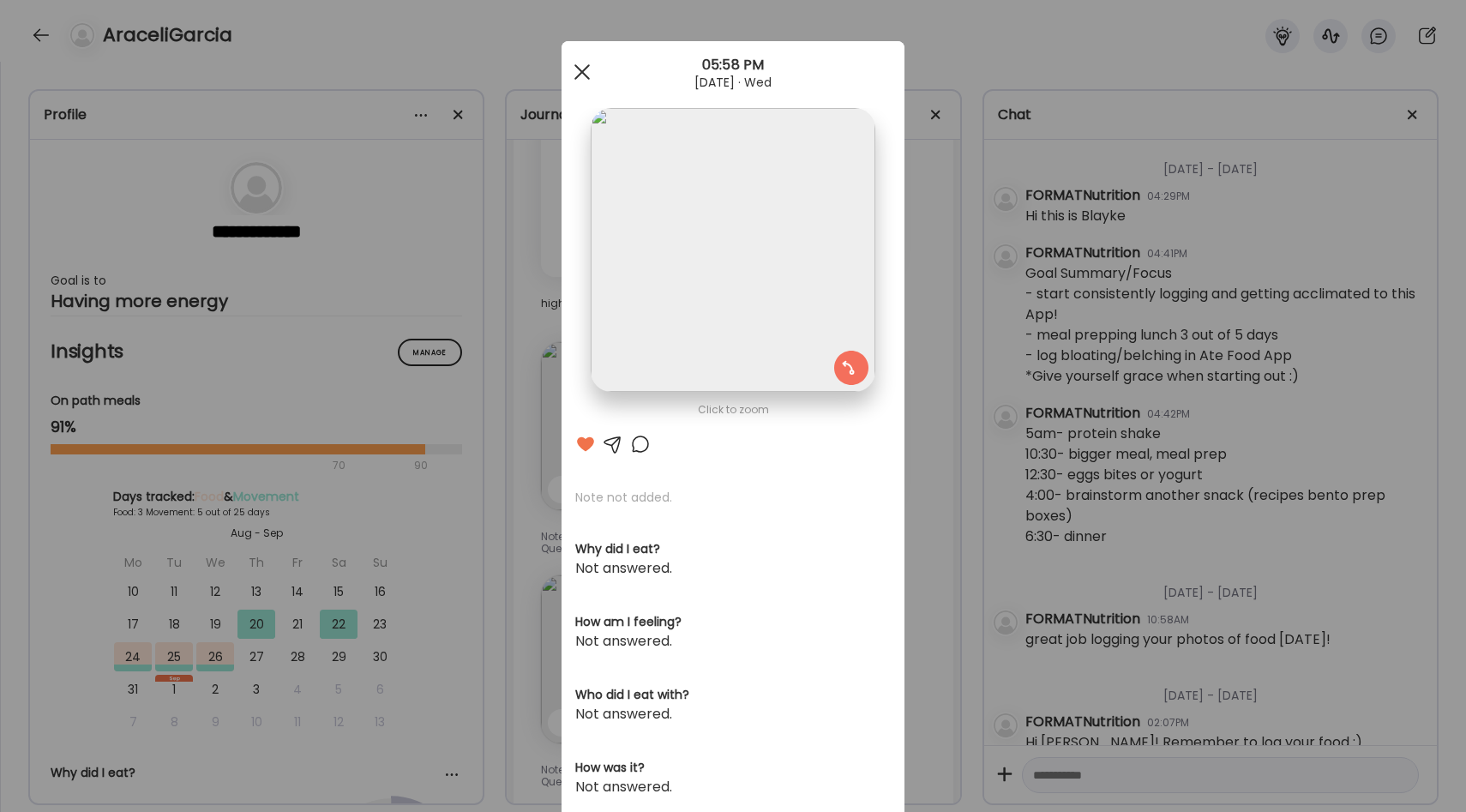
click at [584, 67] on div at bounding box center [581, 72] width 34 height 34
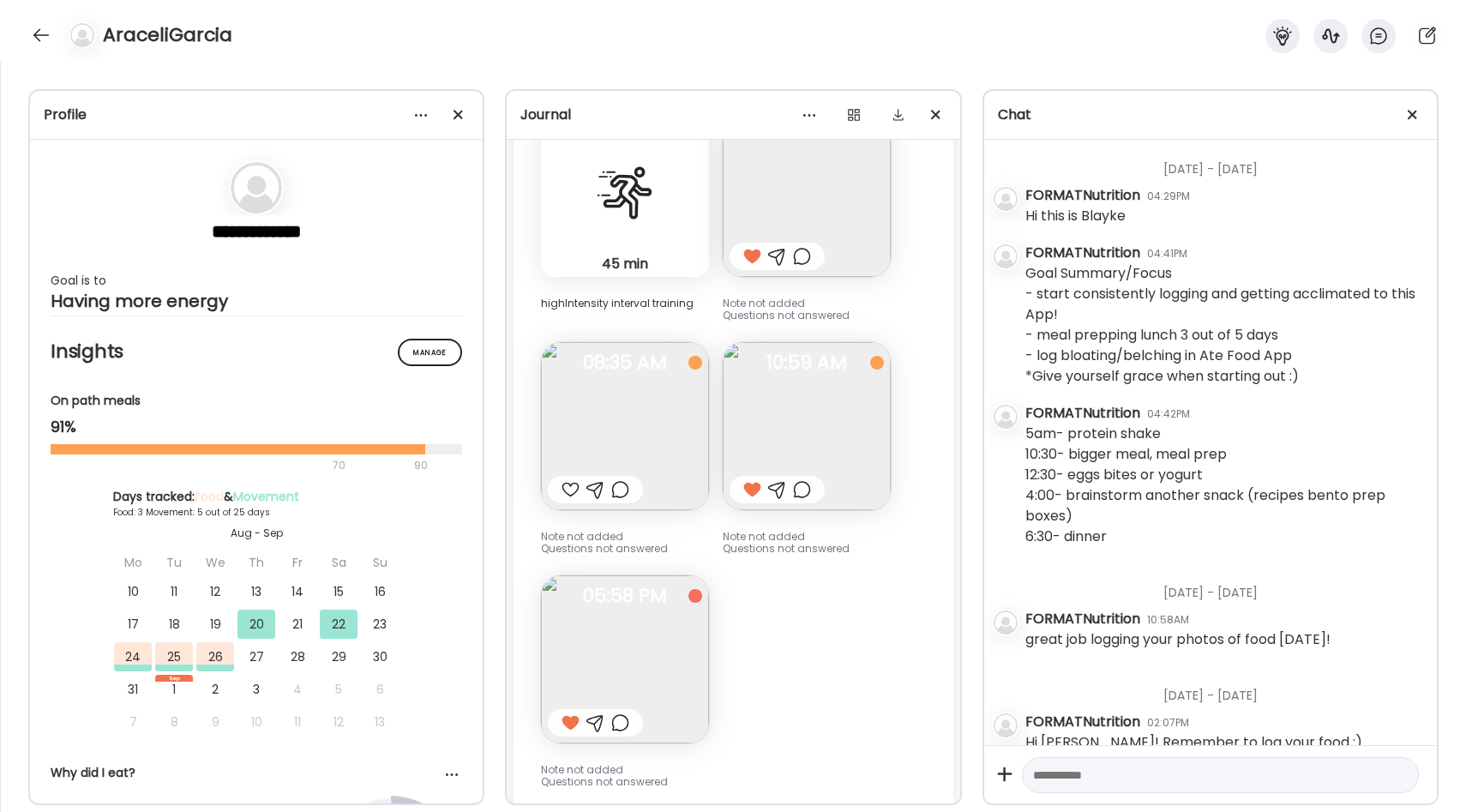
click at [802, 381] on img at bounding box center [806, 425] width 168 height 168
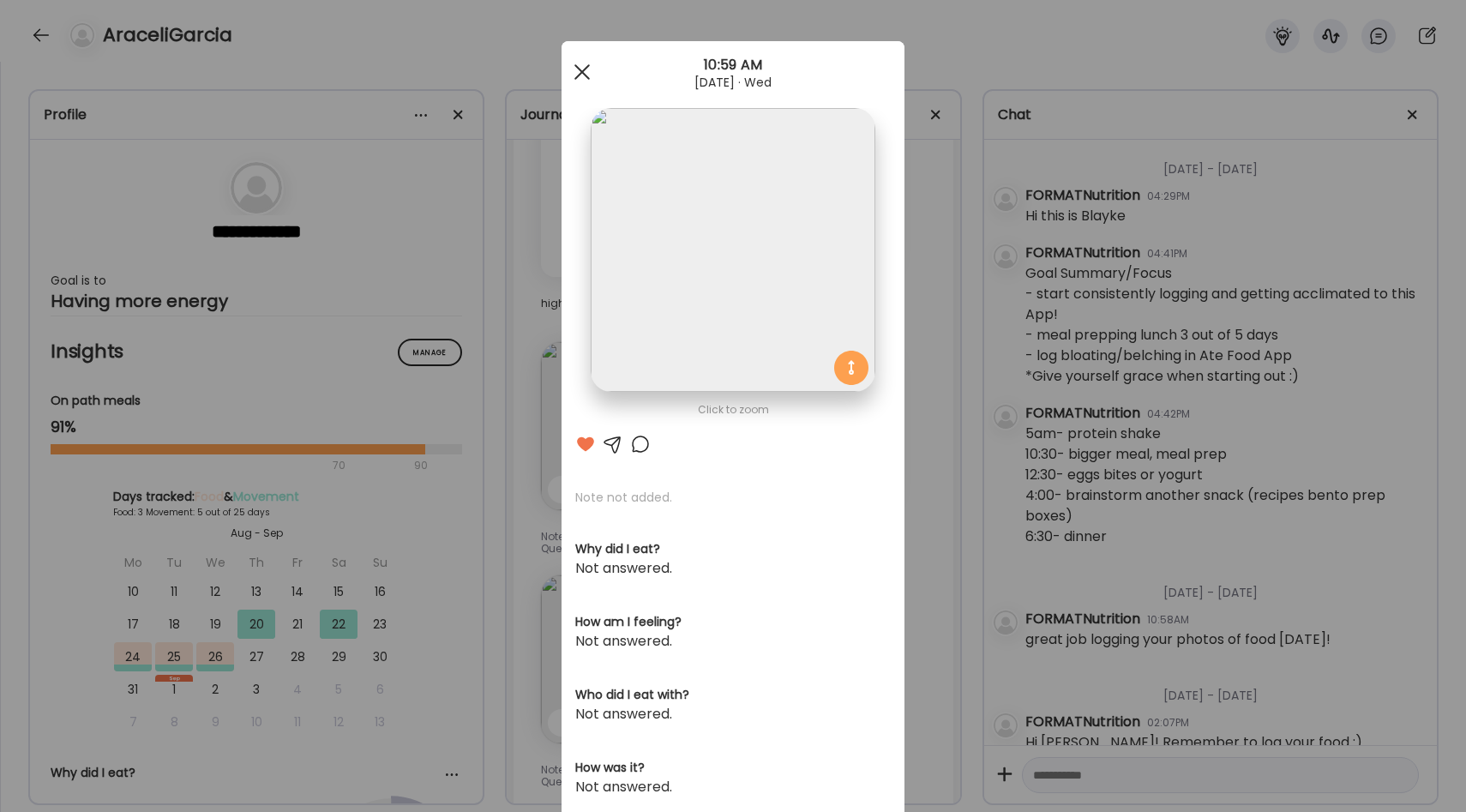
click at [580, 74] on span at bounding box center [582, 72] width 16 height 16
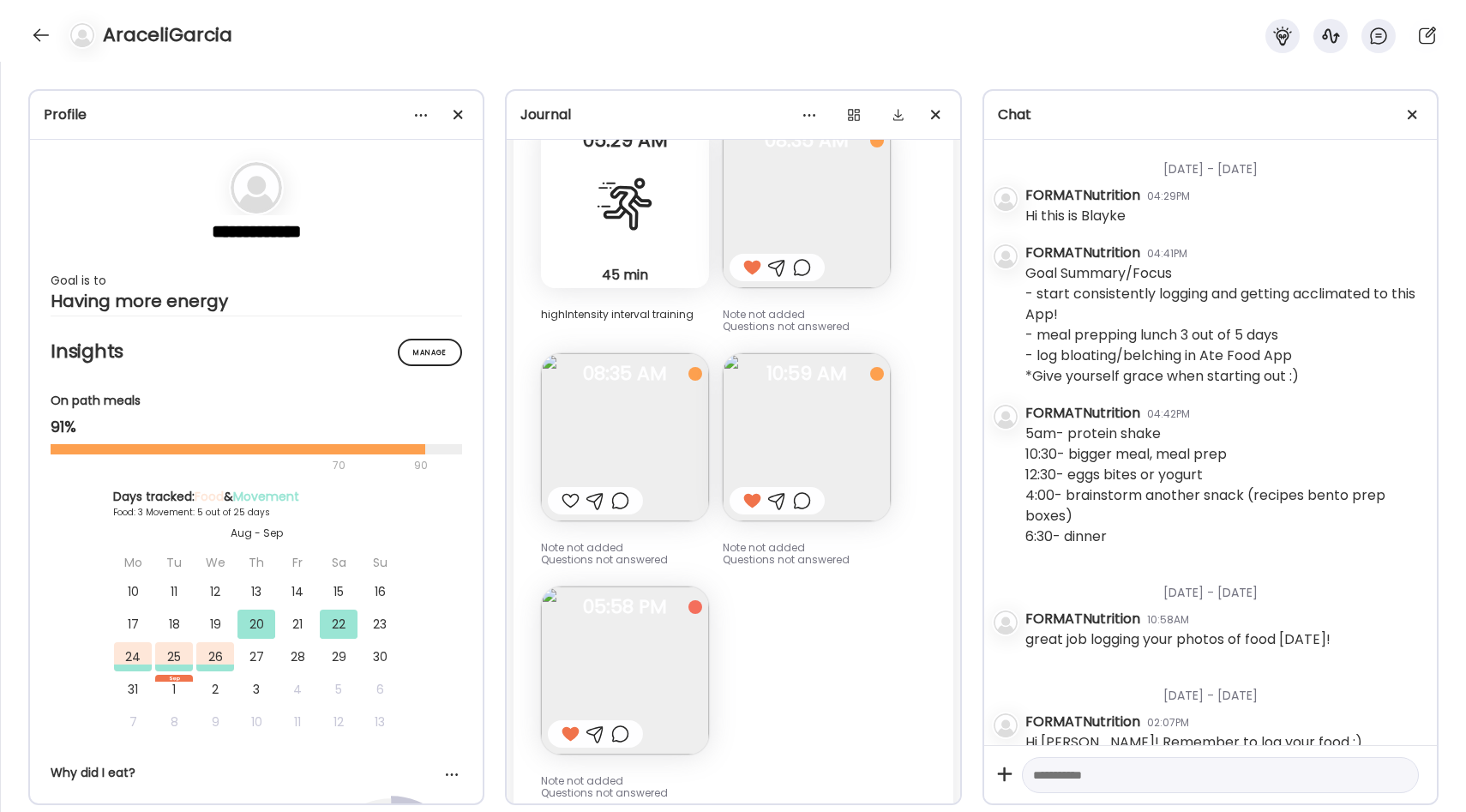
scroll to position [3020, 0]
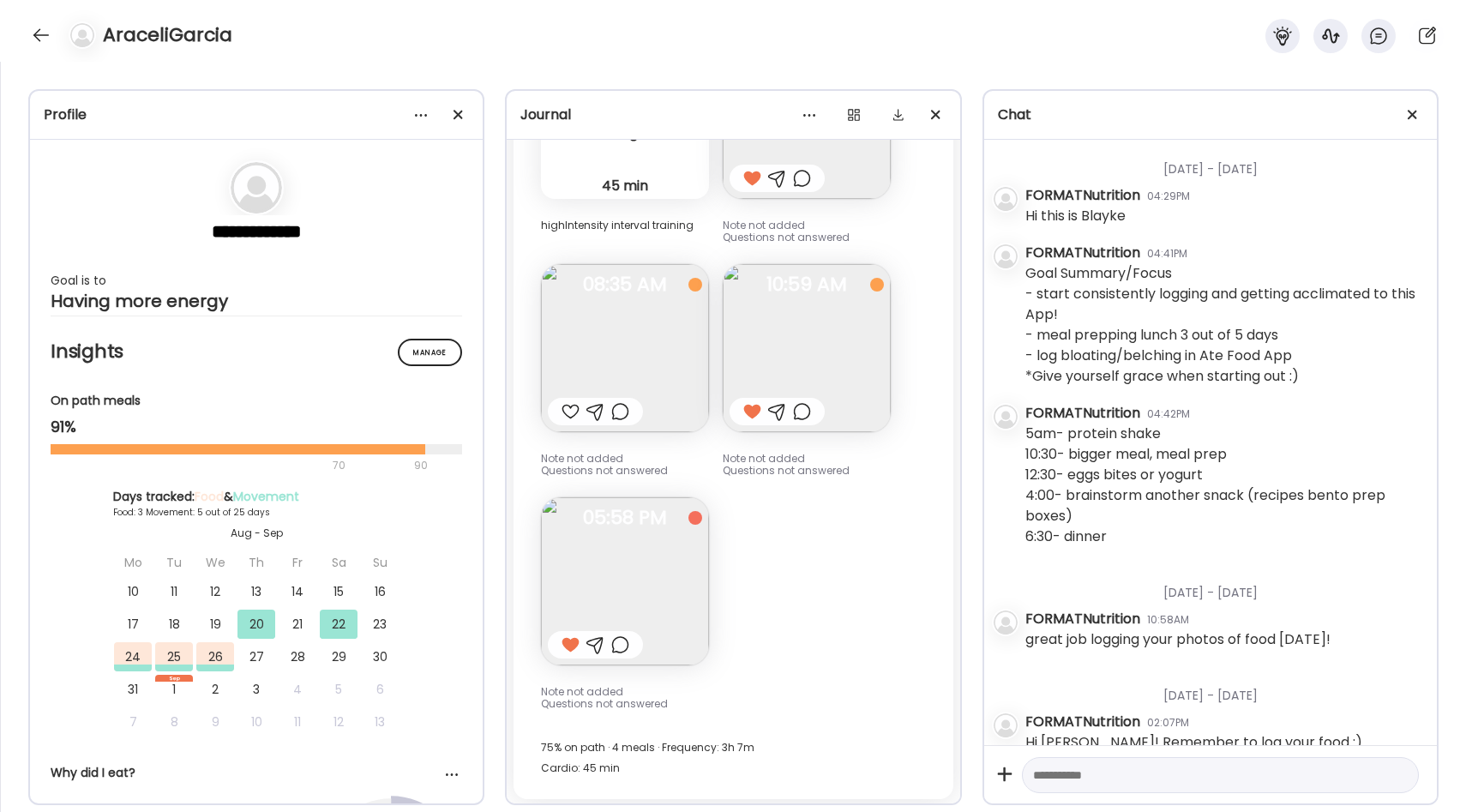
click at [839, 299] on img at bounding box center [806, 348] width 168 height 168
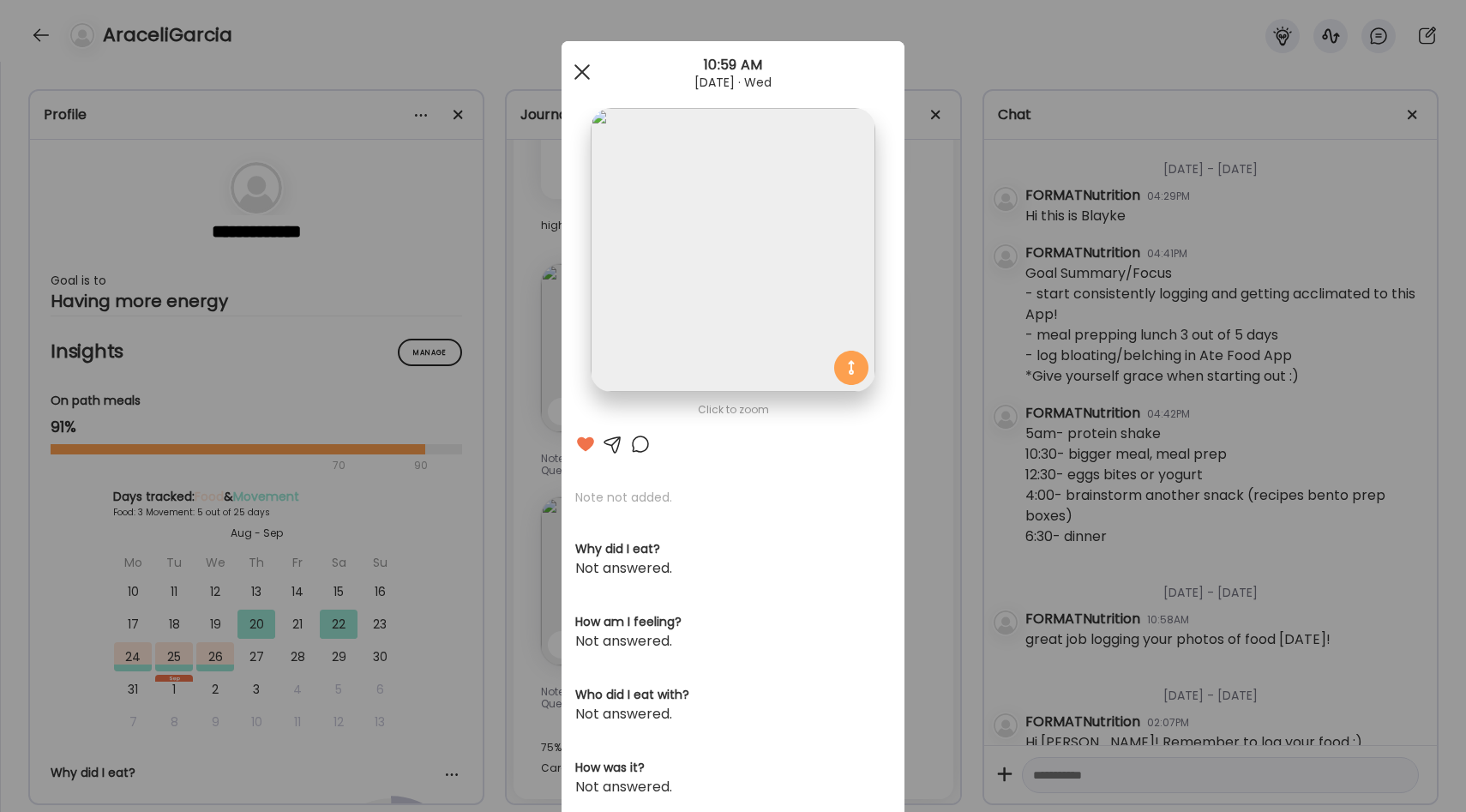
click at [574, 66] on div at bounding box center [581, 72] width 34 height 34
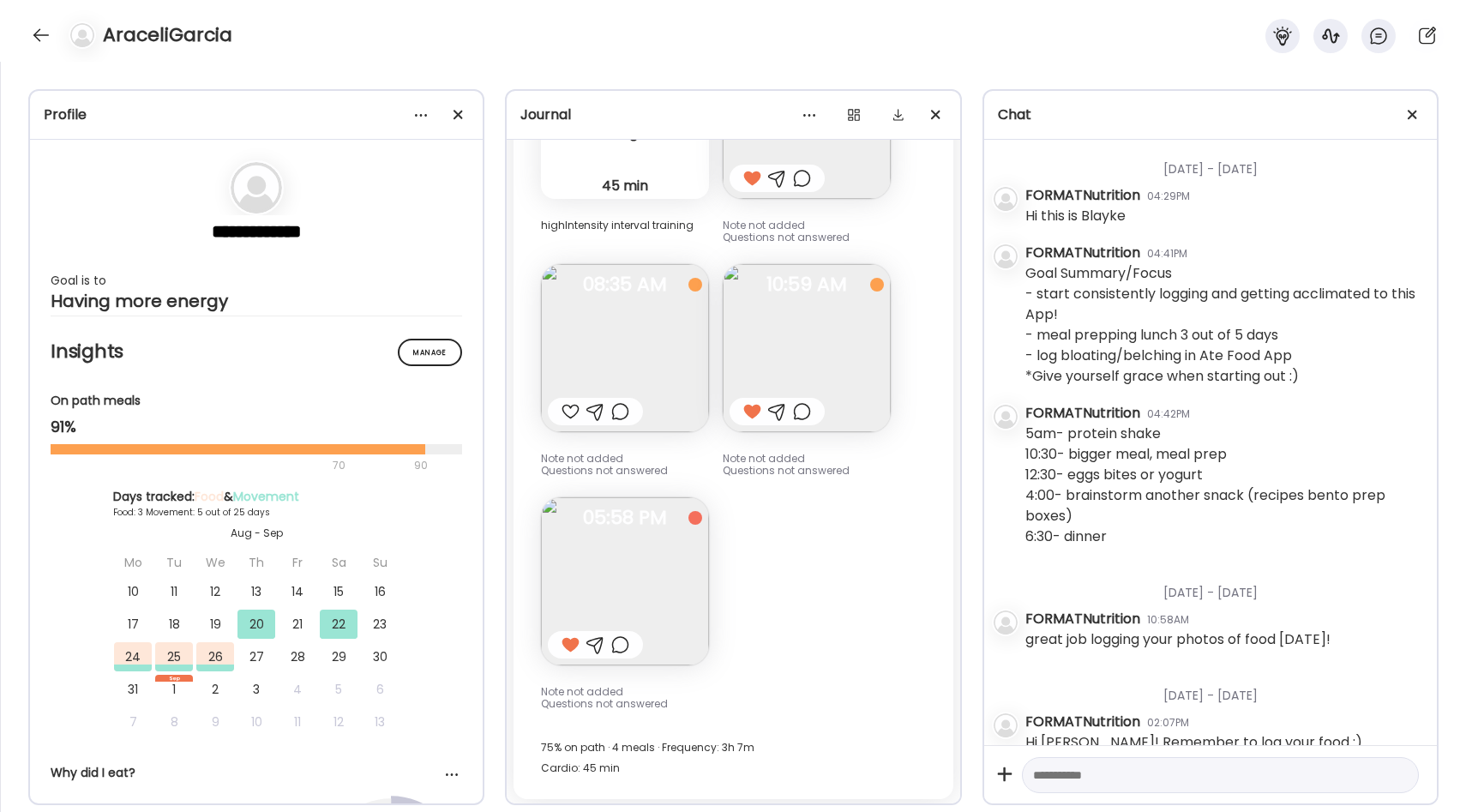
scroll to position [26, 0]
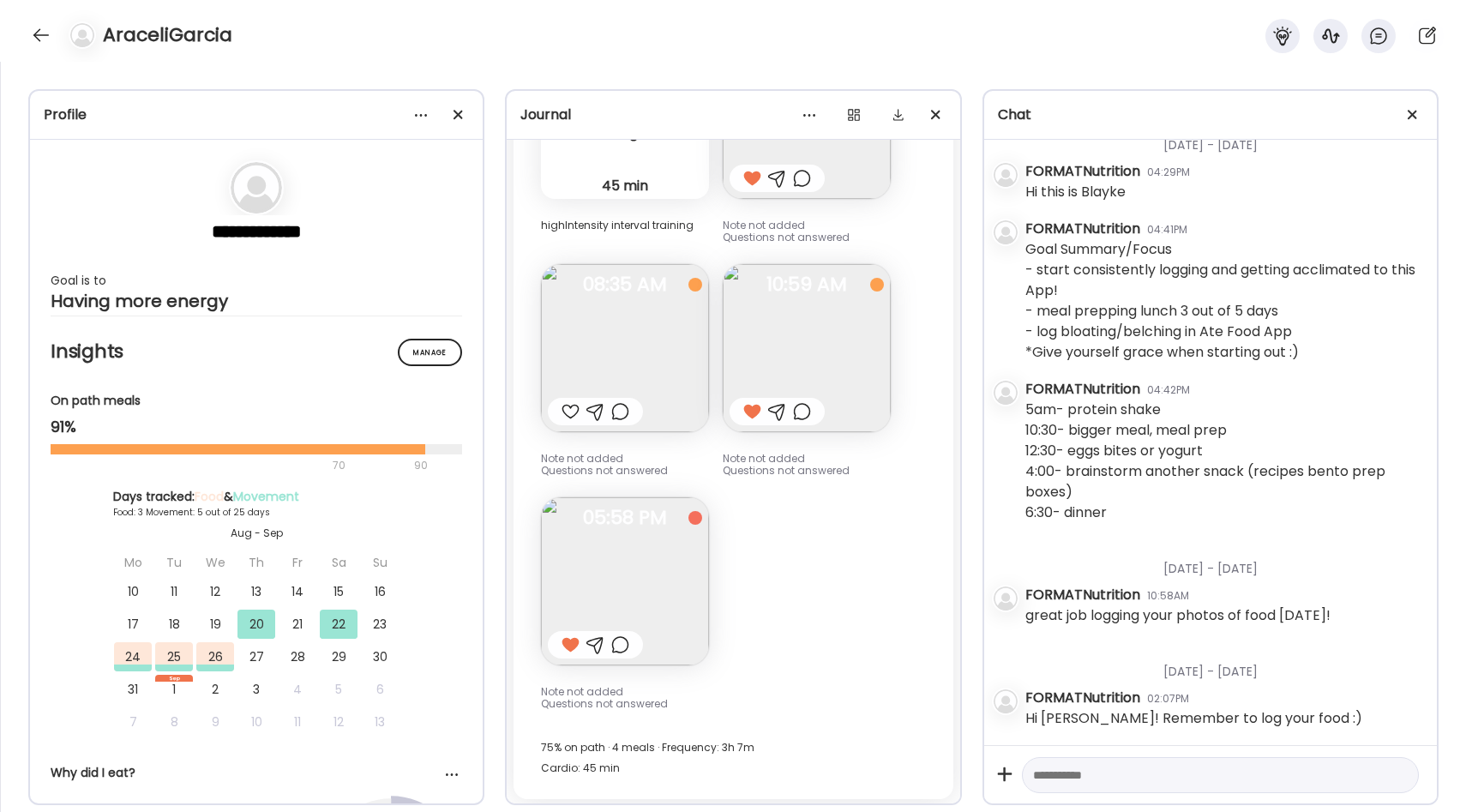
click at [633, 574] on img at bounding box center [624, 580] width 168 height 168
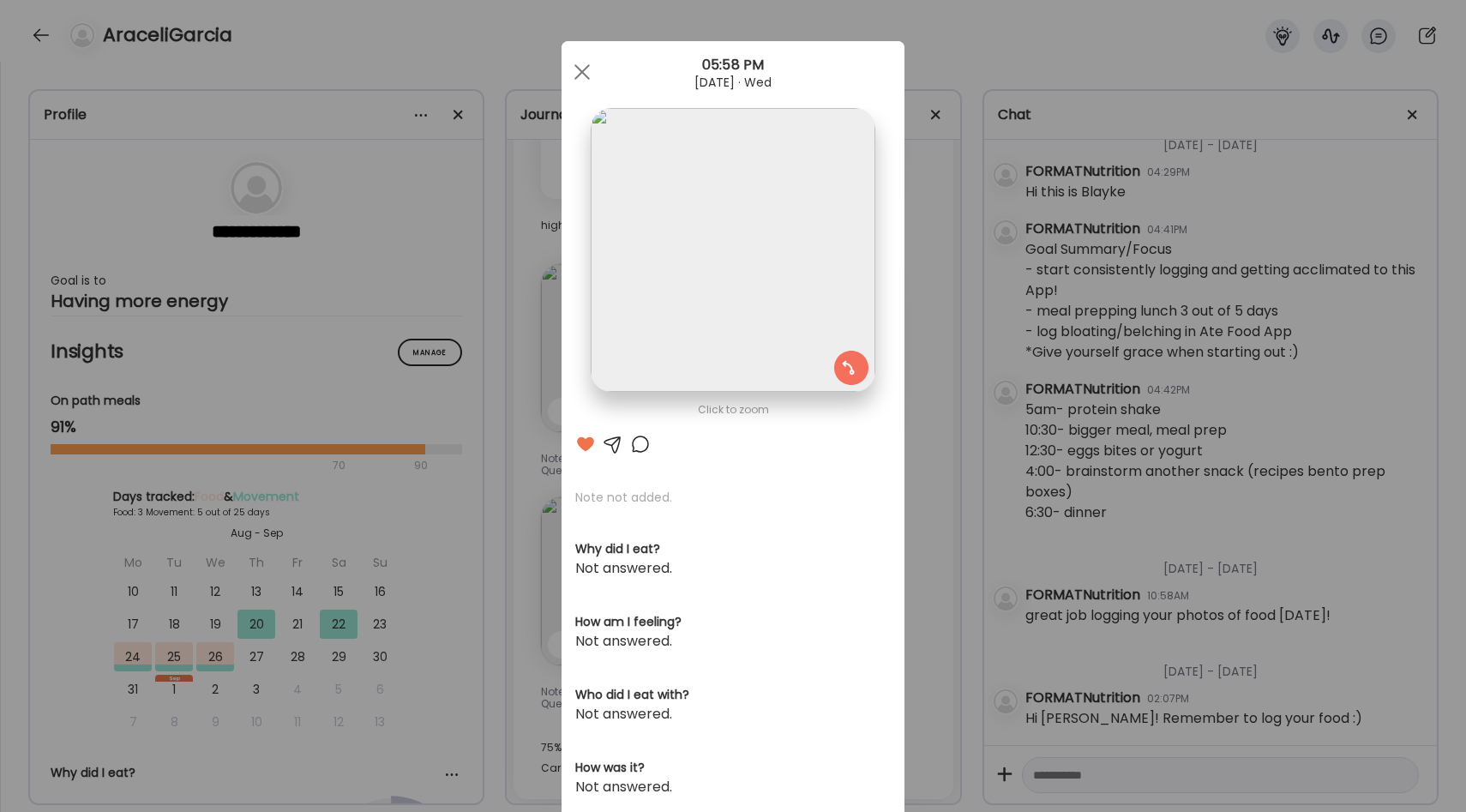
click at [918, 388] on div "Ate Coach Dashboard Wahoo! It’s official Take a moment to set up your Coach Pro…" at bounding box center [733, 406] width 1466 height 812
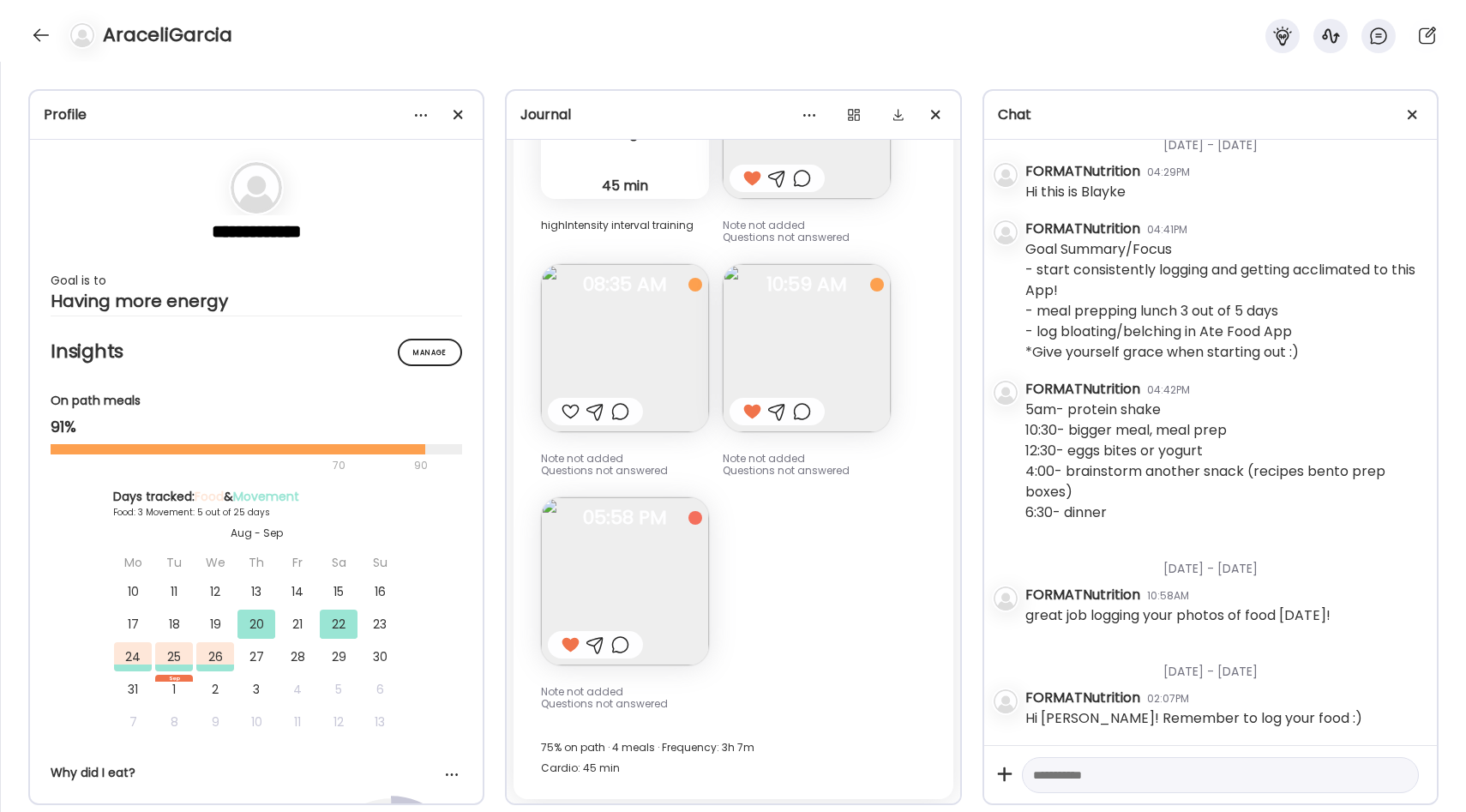
click at [985, 77] on div "**********" at bounding box center [733, 437] width 1466 height 750
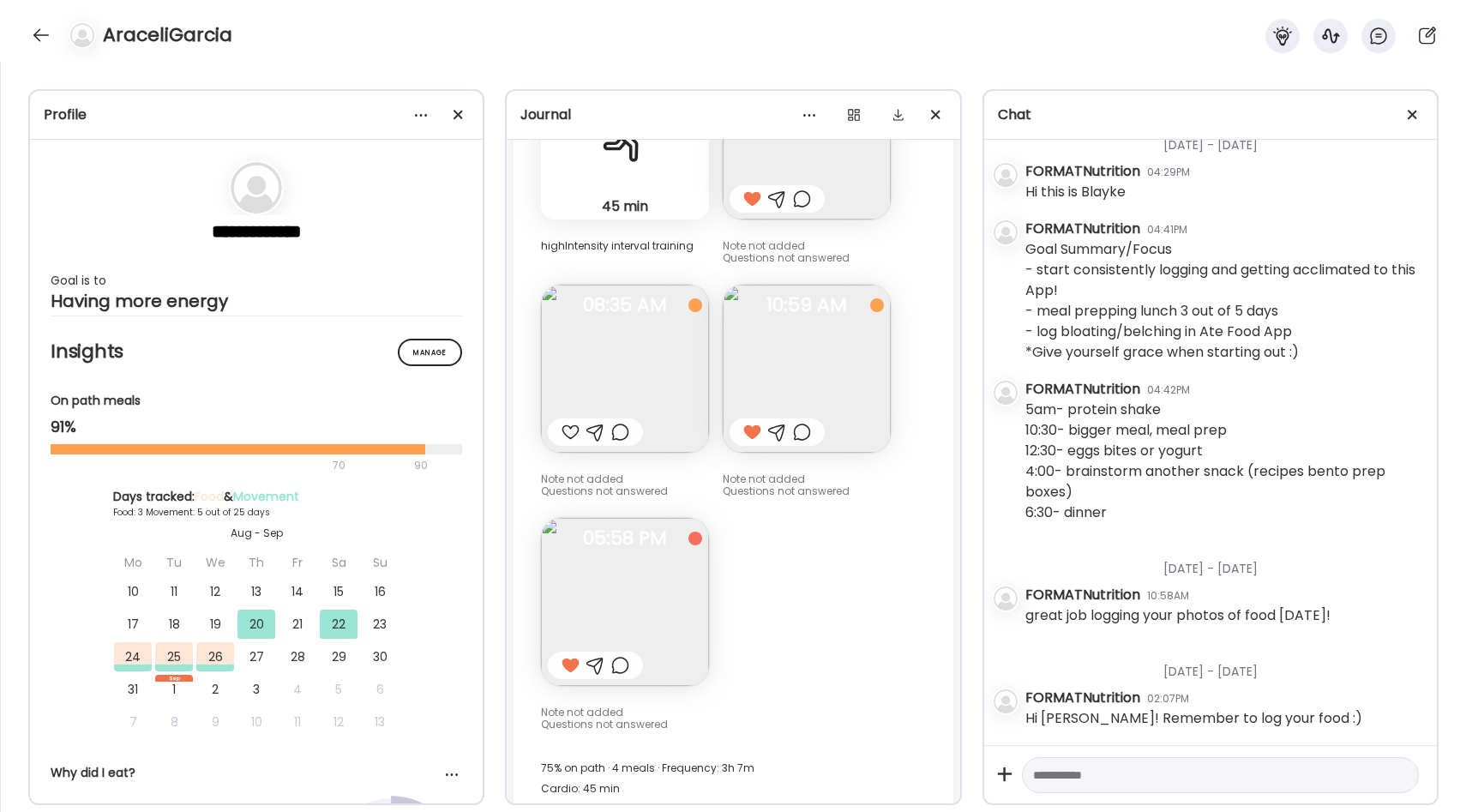
scroll to position [3020, 0]
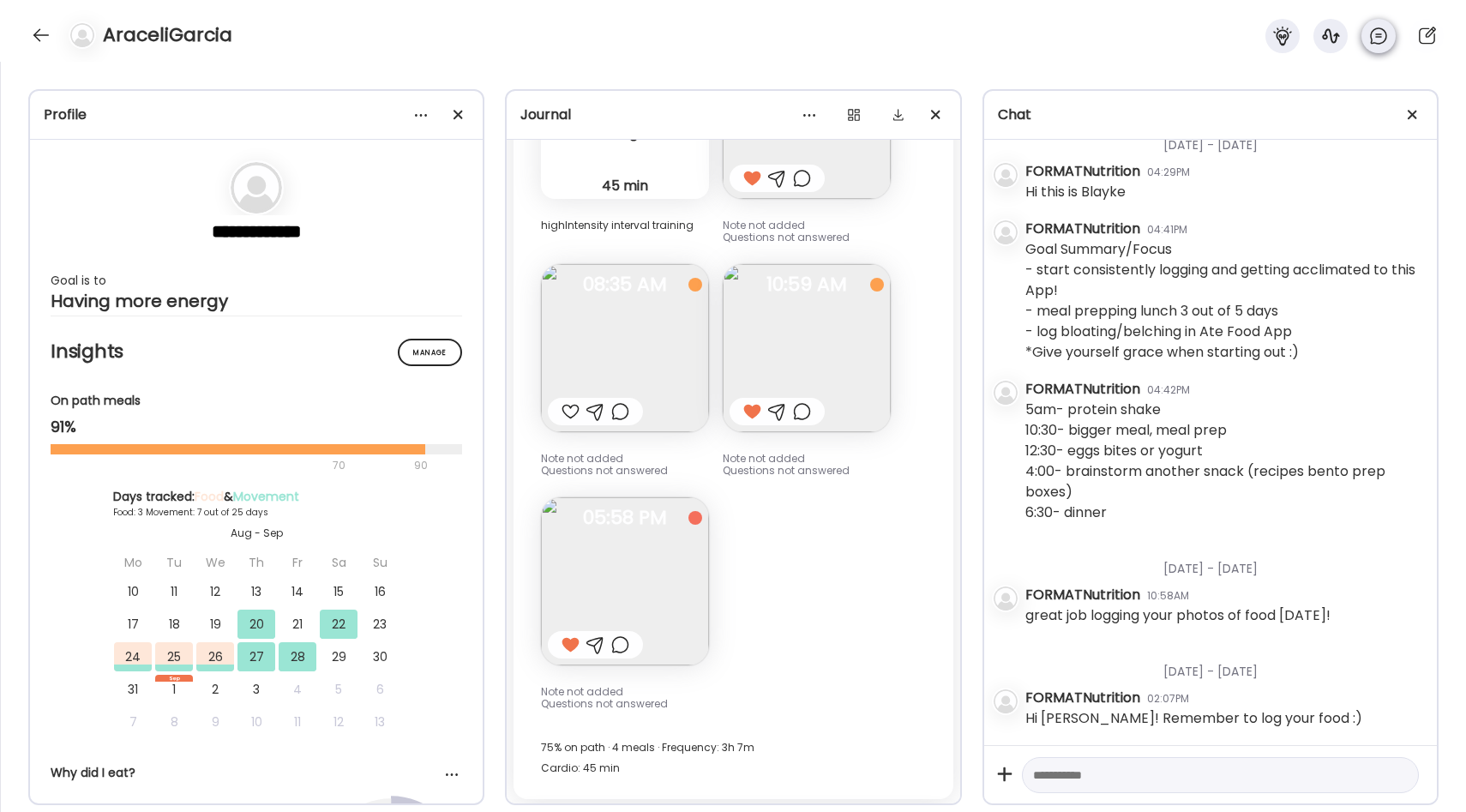
click at [1372, 35] on icon at bounding box center [1378, 35] width 21 height 21
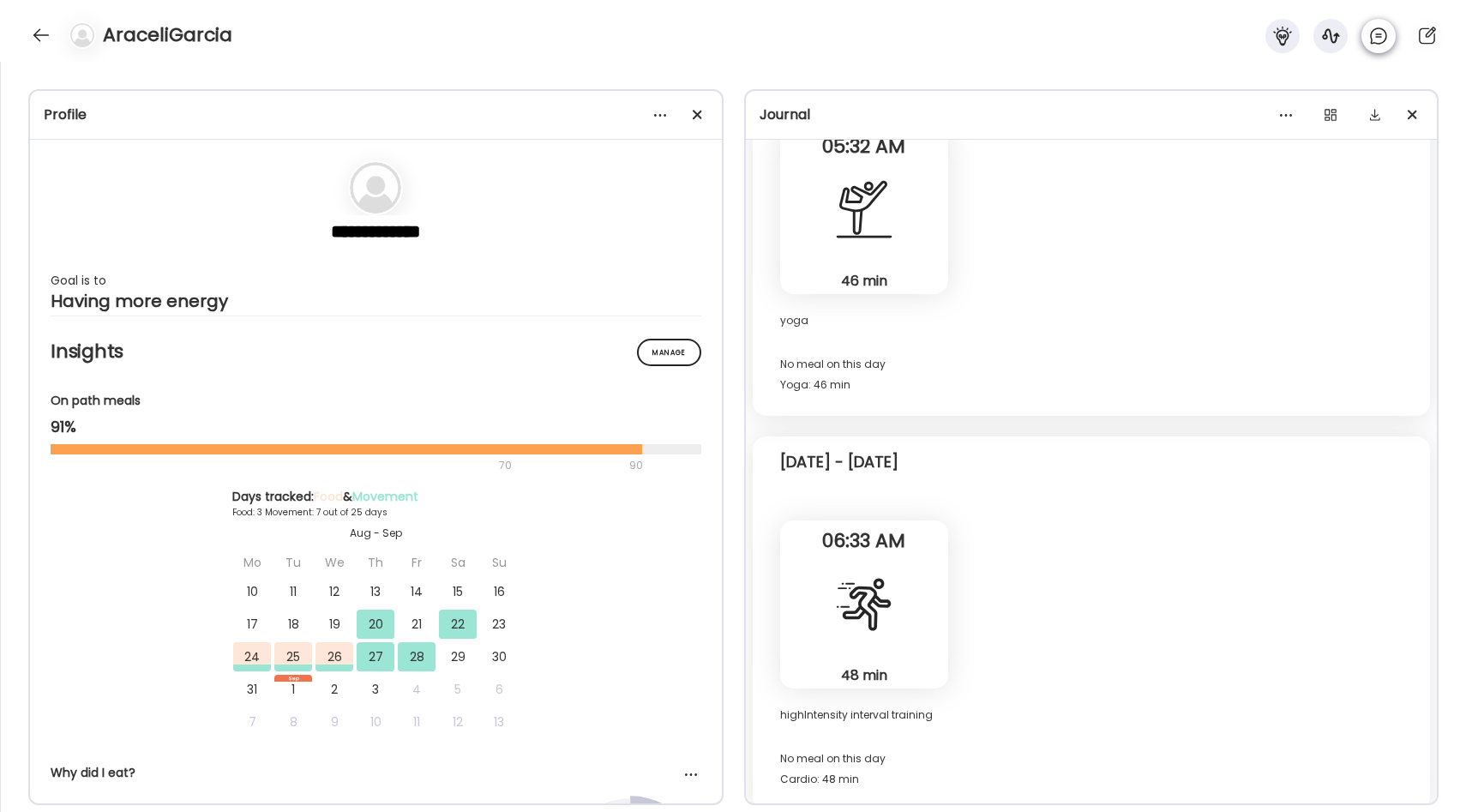
scroll to position [26, 0]
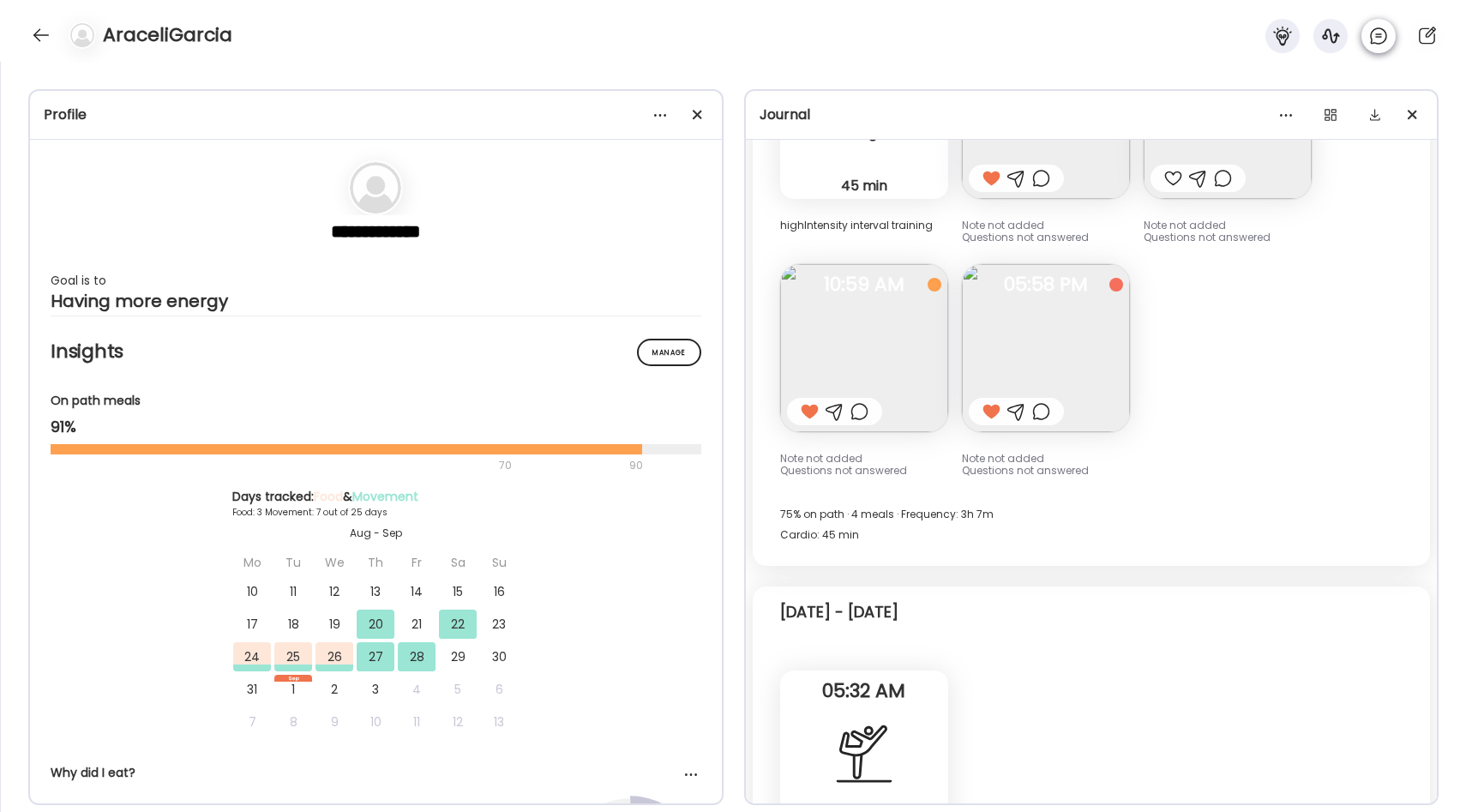
click at [1372, 35] on icon at bounding box center [1378, 35] width 21 height 21
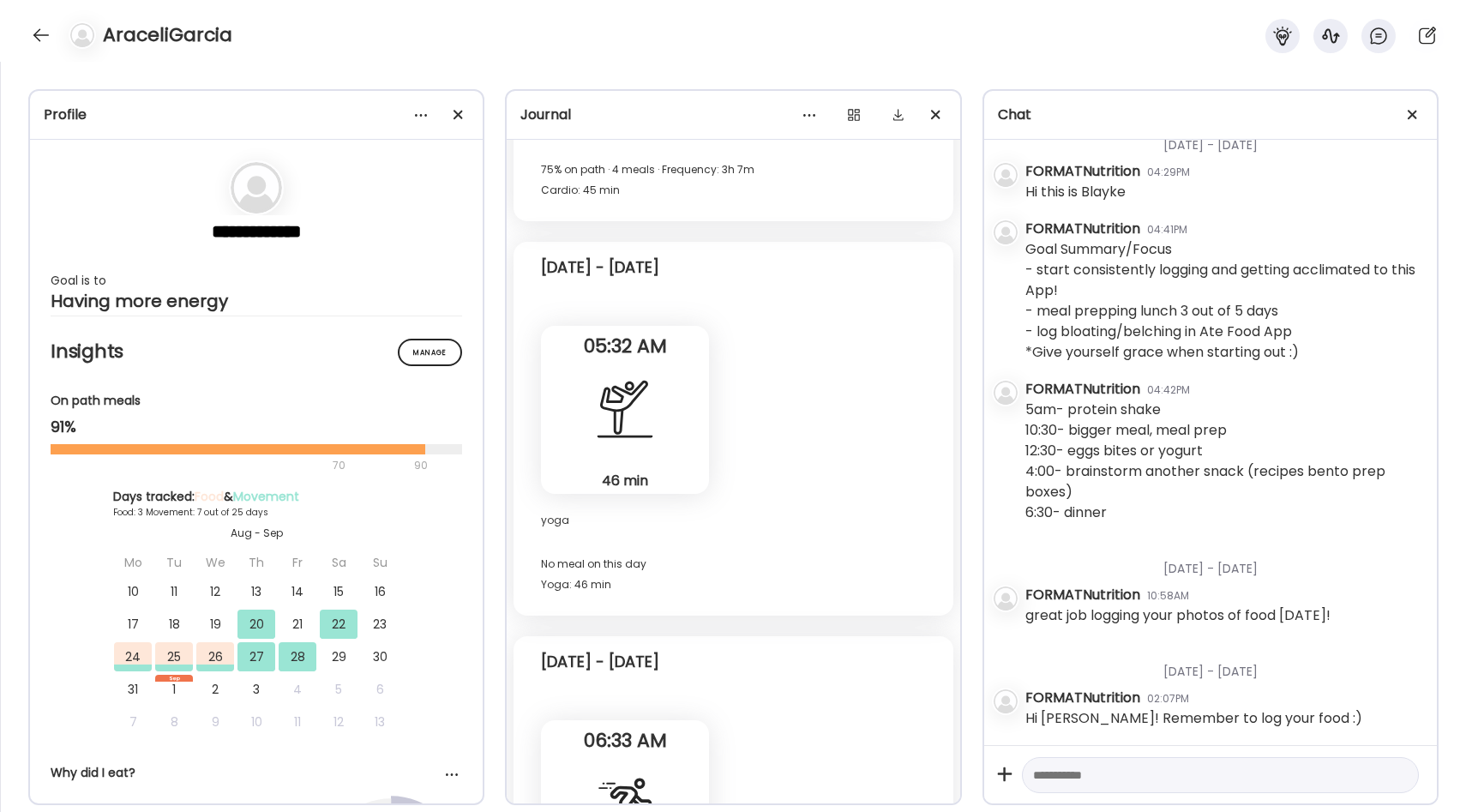
scroll to position [3795, 0]
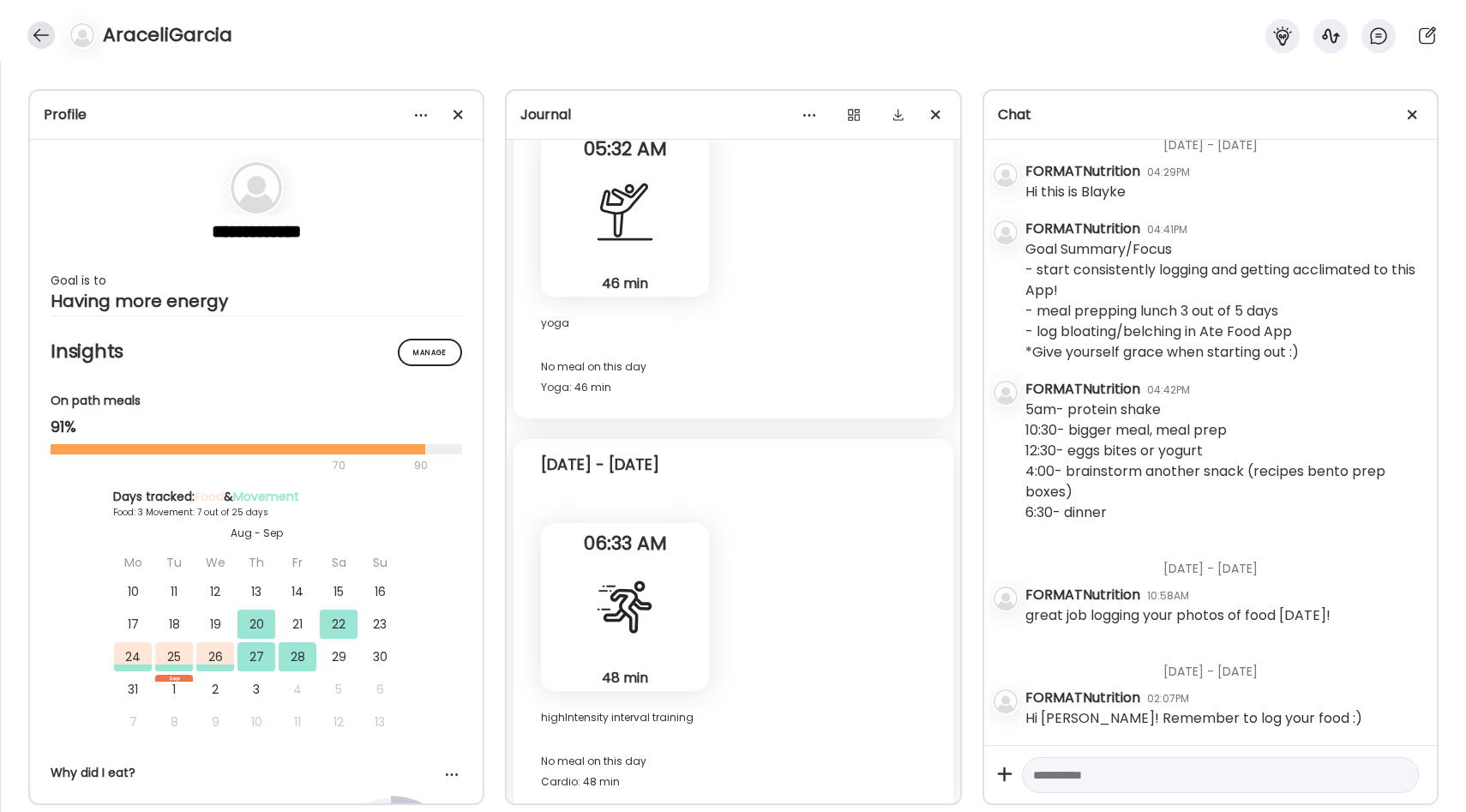
click at [44, 42] on div at bounding box center [41, 35] width 27 height 27
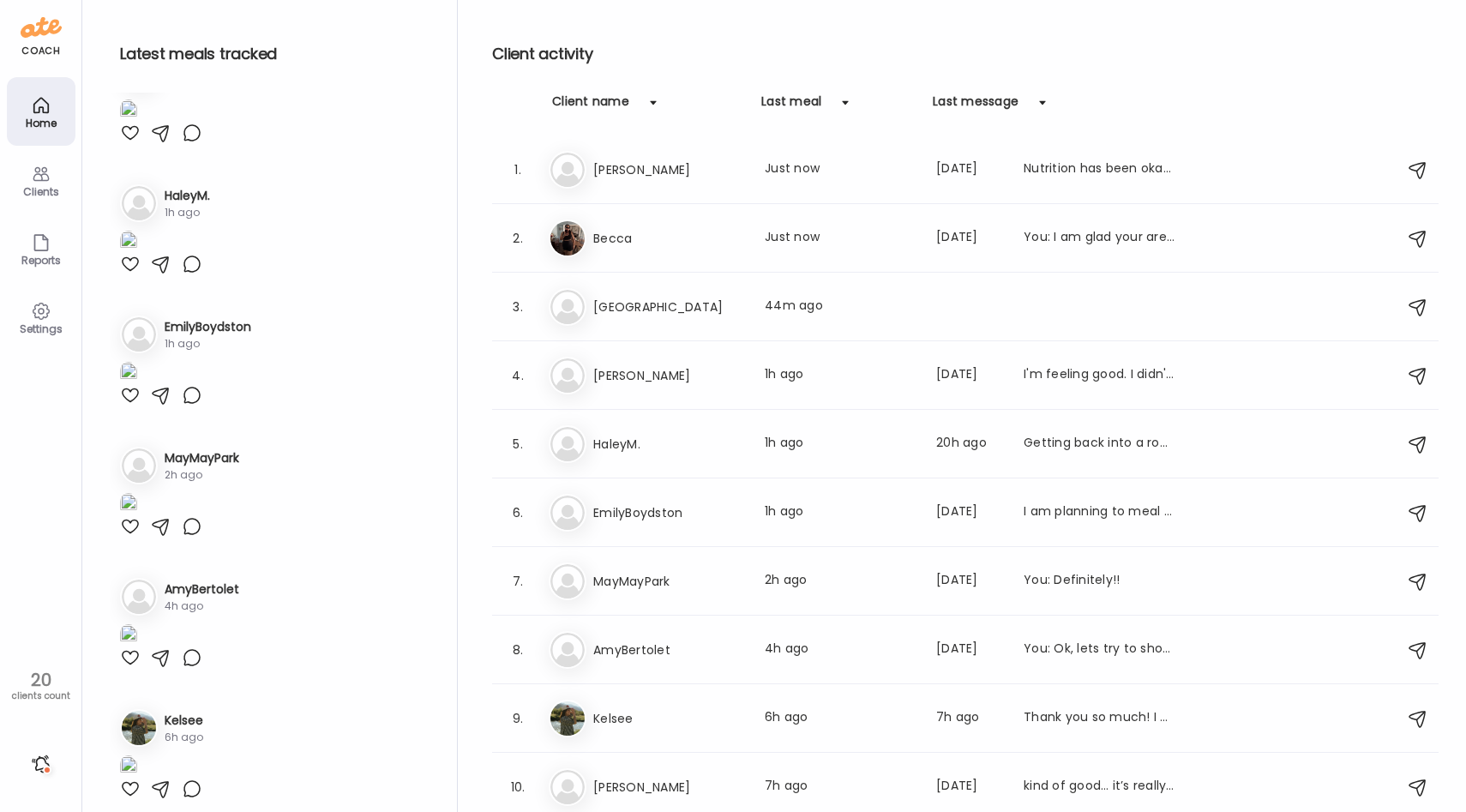
scroll to position [766, 0]
